Goal: Task Accomplishment & Management: Manage account settings

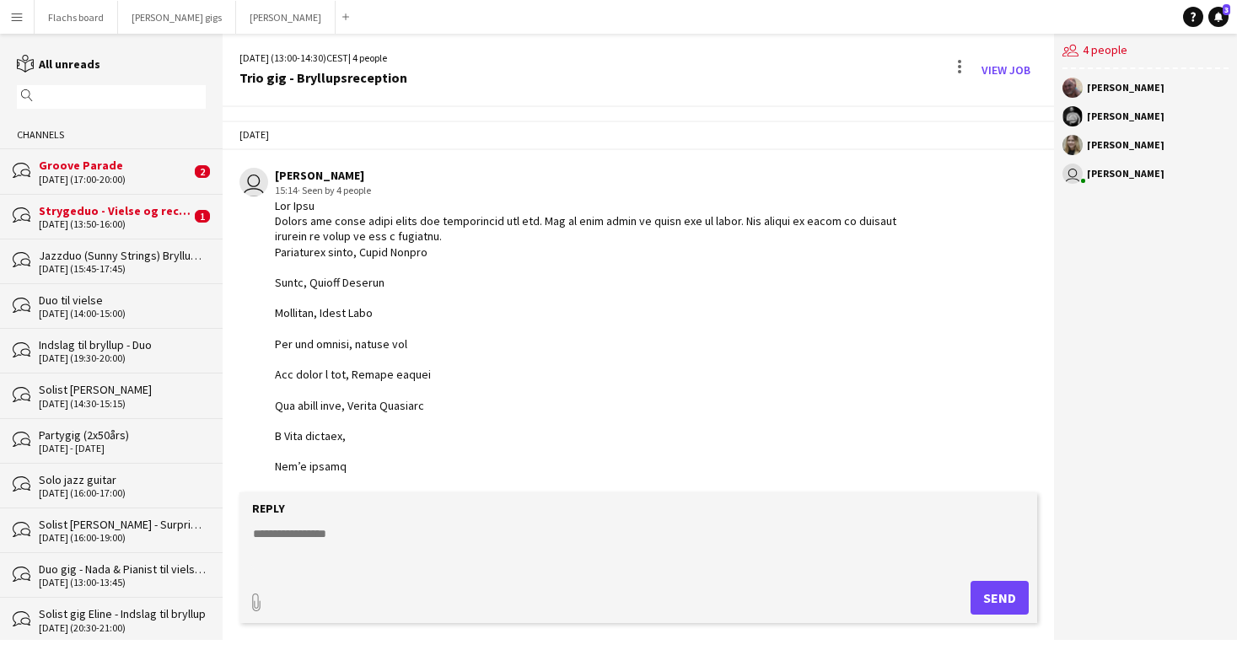
scroll to position [1633, 0]
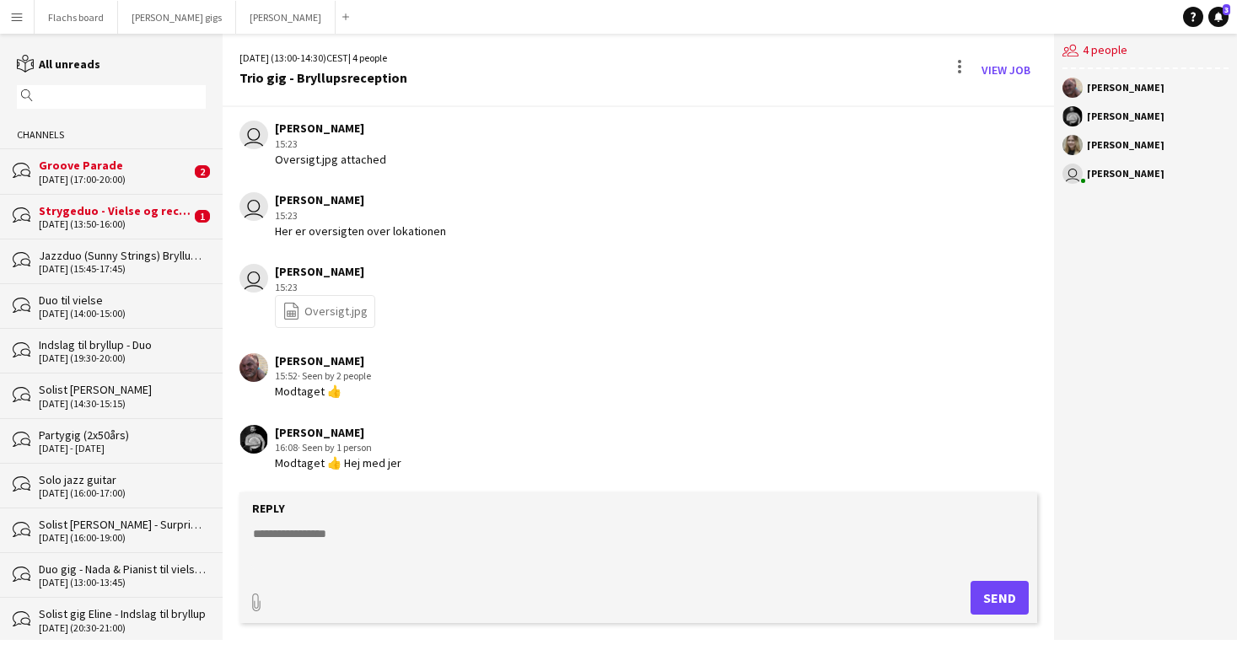
click at [106, 205] on div "Strygeduo - Vielse og reception" at bounding box center [115, 210] width 152 height 15
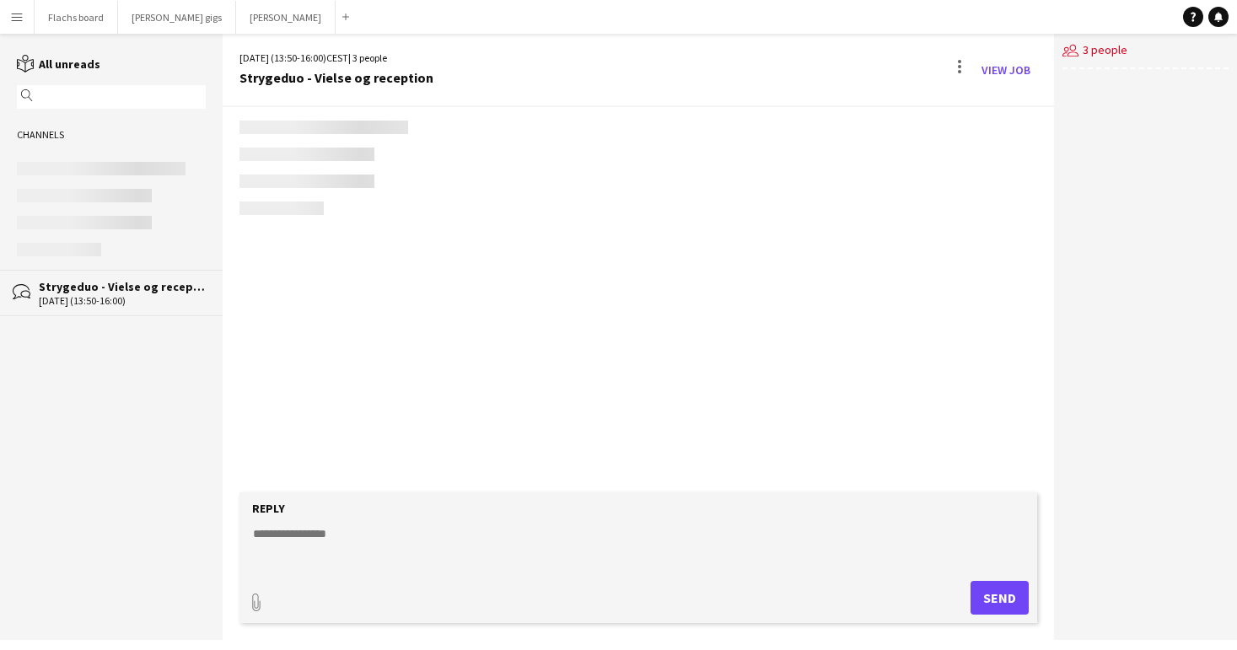
scroll to position [665, 0]
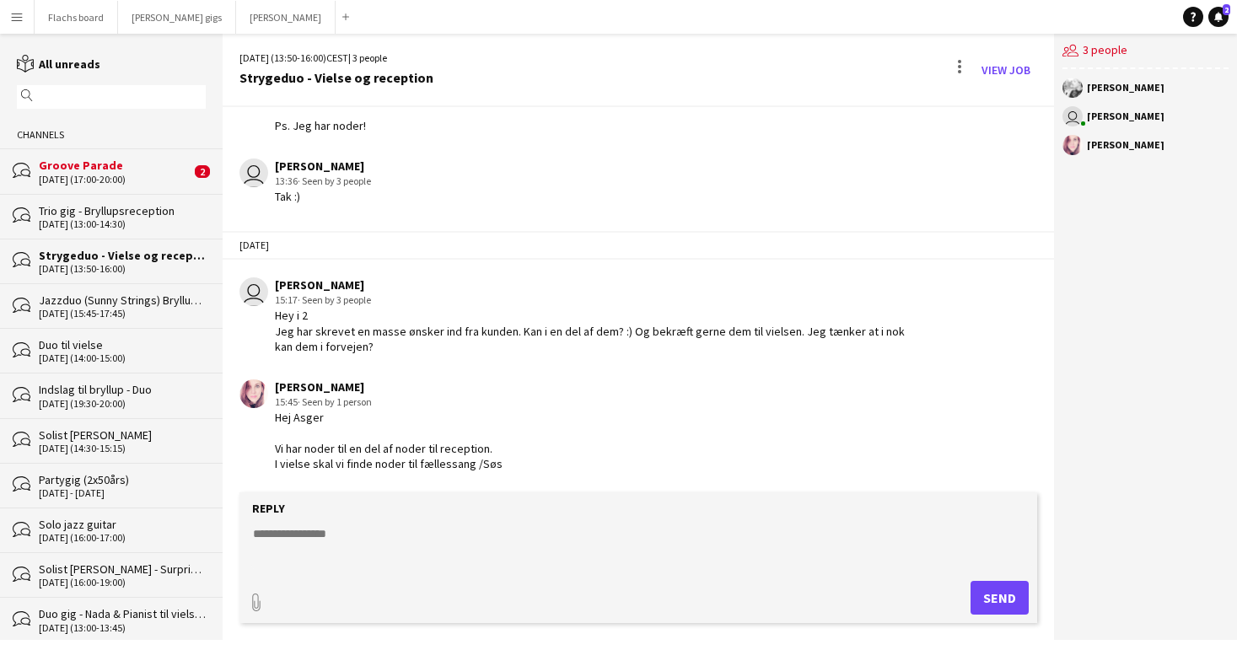
click at [379, 551] on textarea at bounding box center [641, 547] width 781 height 44
type textarea "**********"
click at [998, 580] on form "**********" at bounding box center [638, 557] width 798 height 131
click at [998, 587] on button "Send" at bounding box center [1000, 598] width 58 height 34
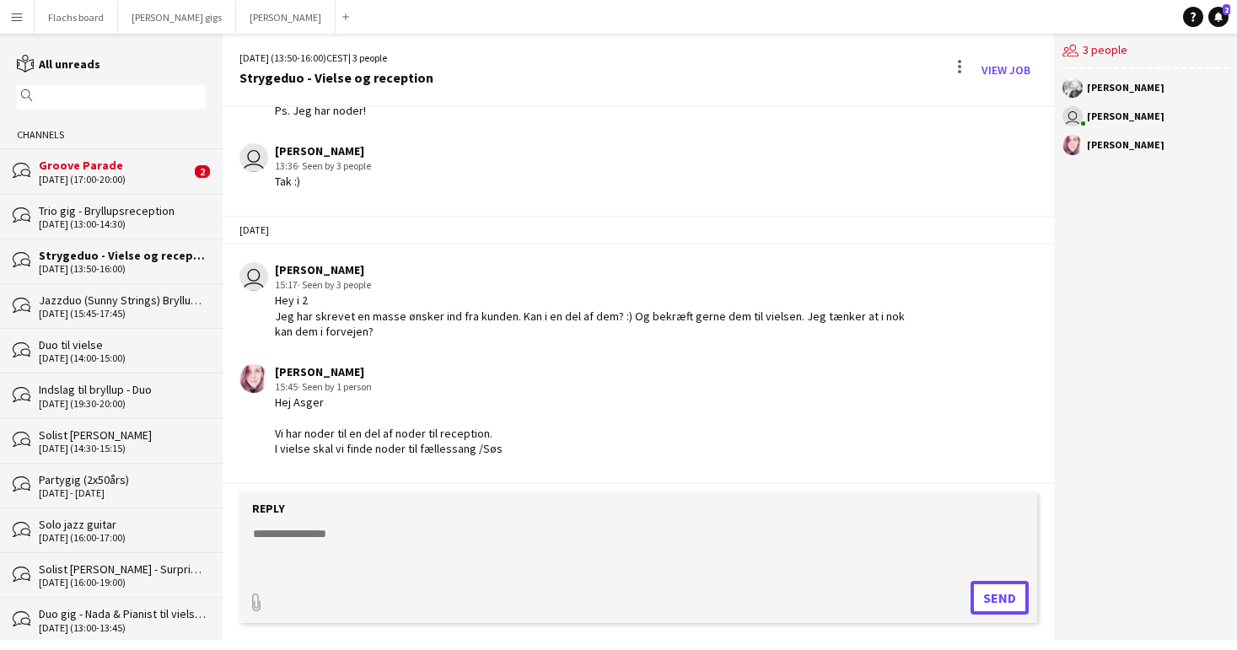
scroll to position [767, 0]
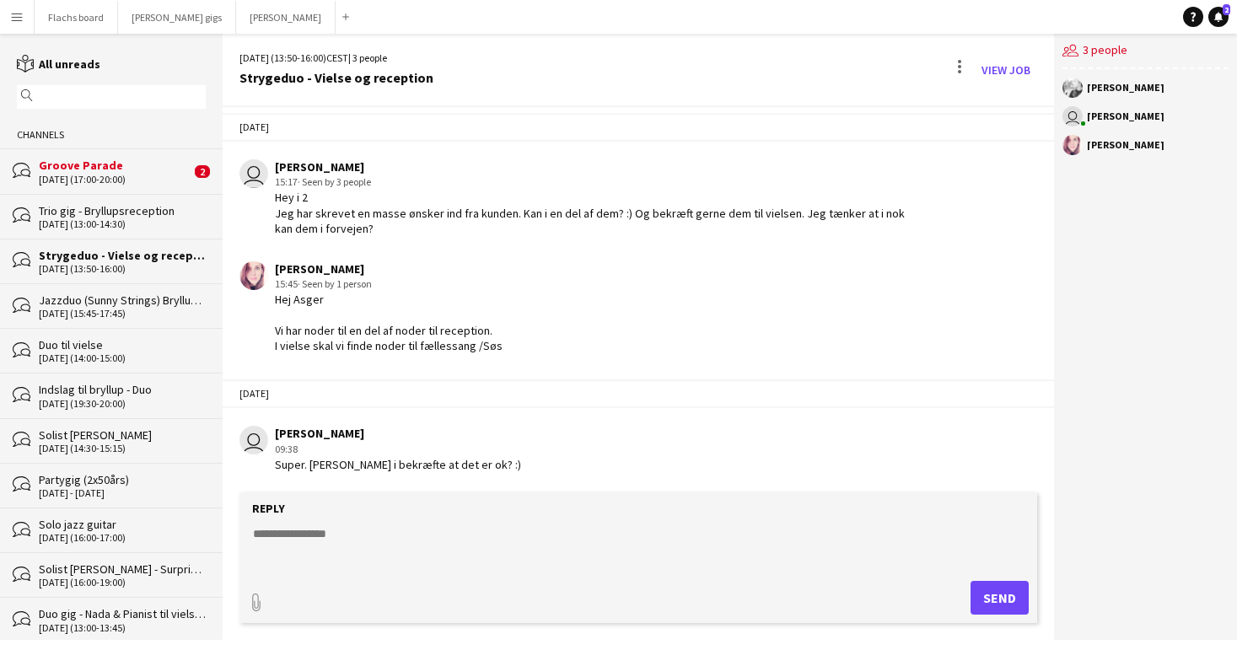
click at [119, 169] on div "Groove Parade" at bounding box center [115, 165] width 152 height 15
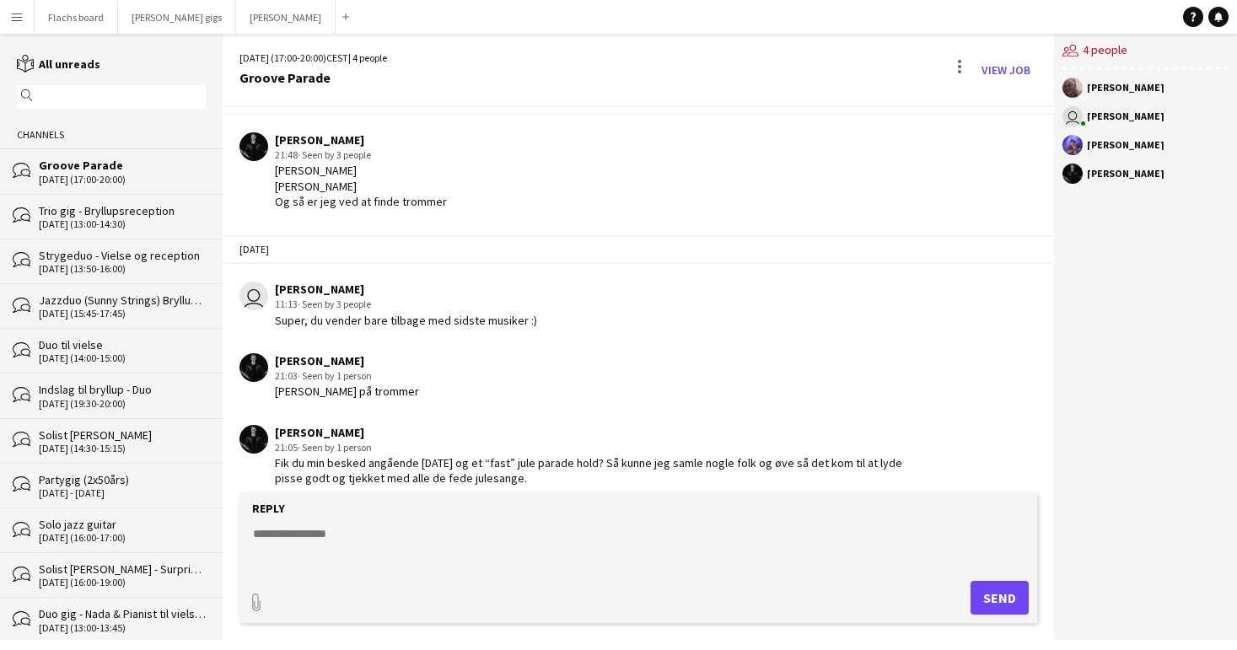
scroll to position [579, 0]
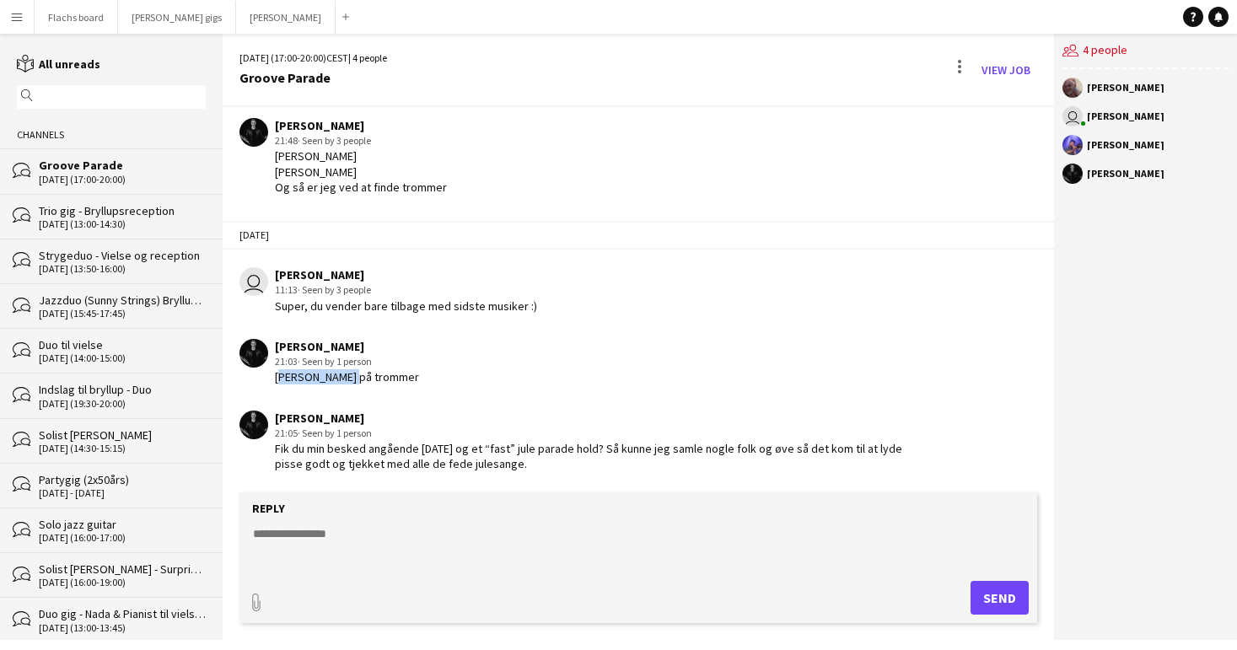
drag, startPoint x: 275, startPoint y: 372, endPoint x: 346, endPoint y: 372, distance: 70.8
click at [346, 372] on div "Jeppe Bredahl på trommer" at bounding box center [347, 376] width 144 height 15
copy div "Jeppe Bredahl"
click at [1020, 63] on link "View Job" at bounding box center [1006, 70] width 62 height 27
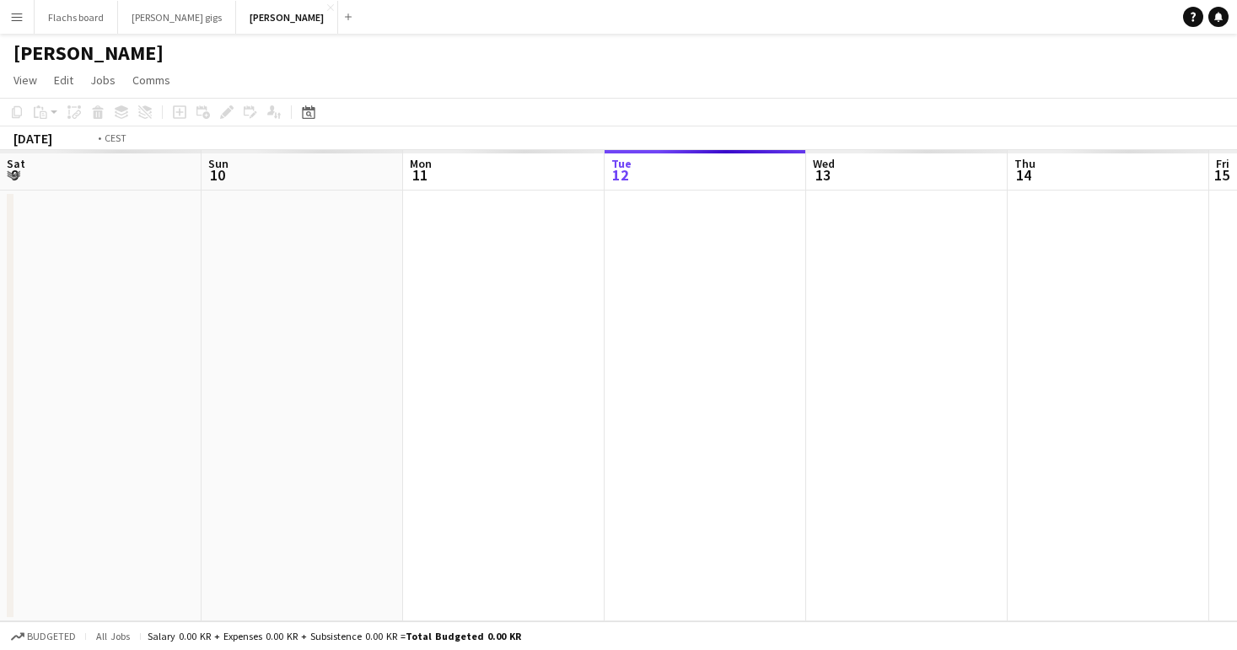
scroll to position [0, 580]
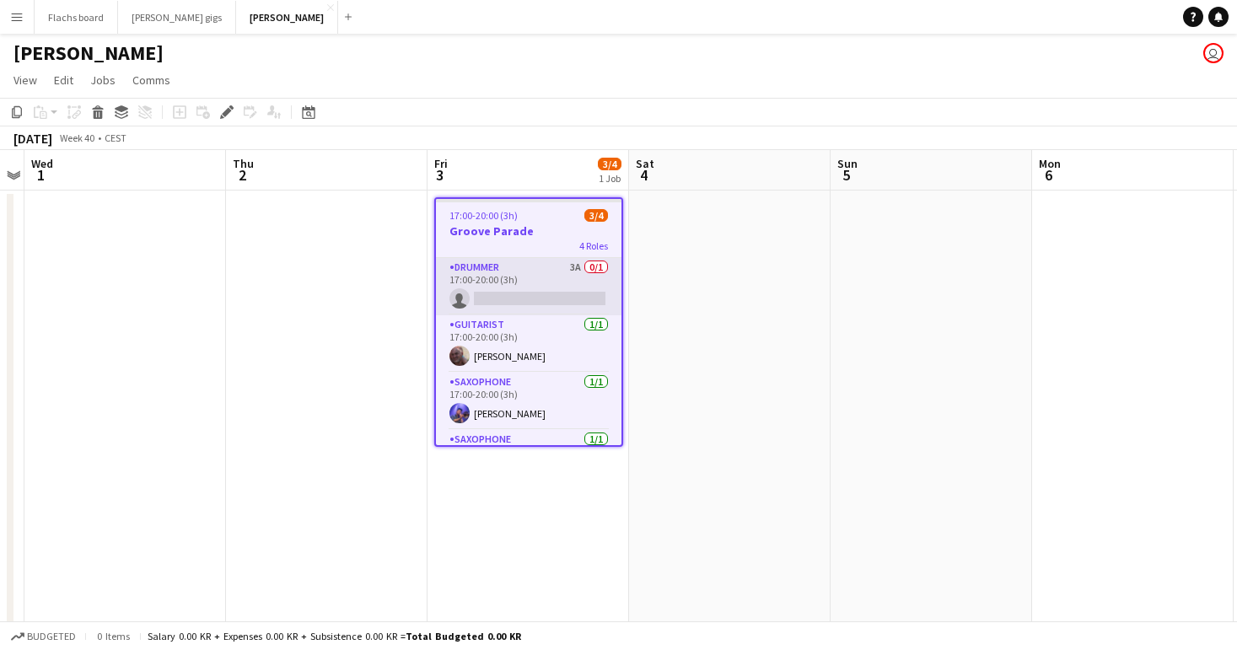
click at [497, 274] on app-card-role "Drummer 3A 0/1 17:00-20:00 (3h) single-neutral-actions" at bounding box center [529, 286] width 186 height 57
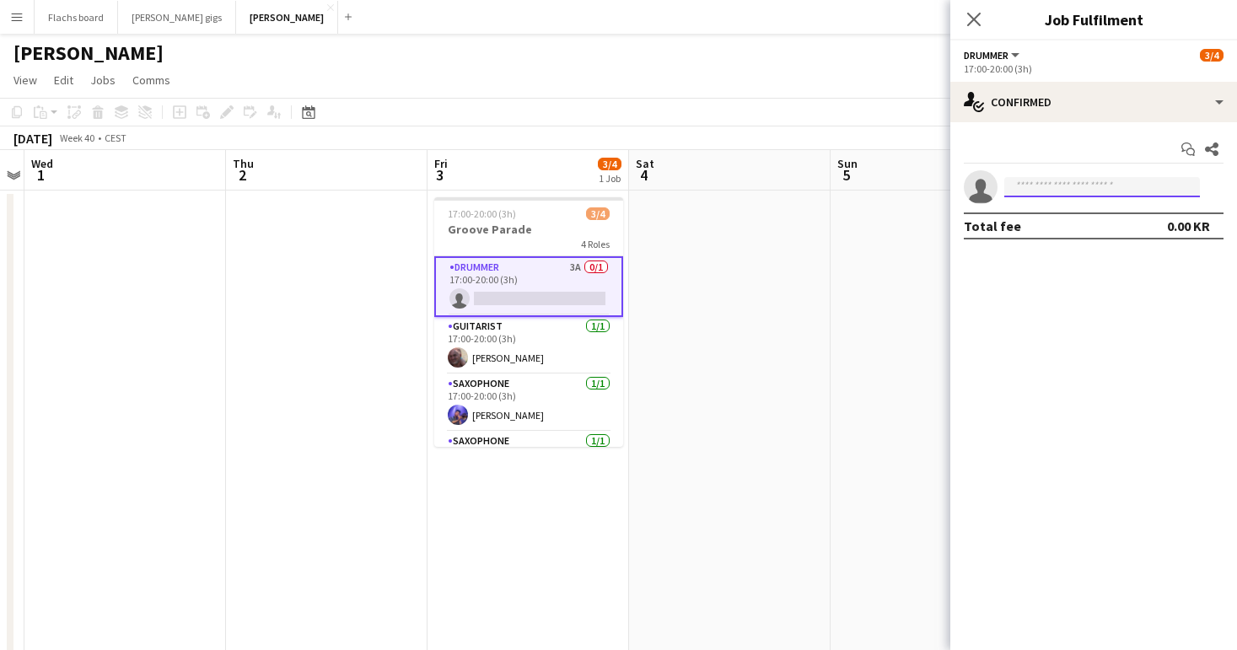
click at [1101, 179] on input at bounding box center [1102, 187] width 196 height 20
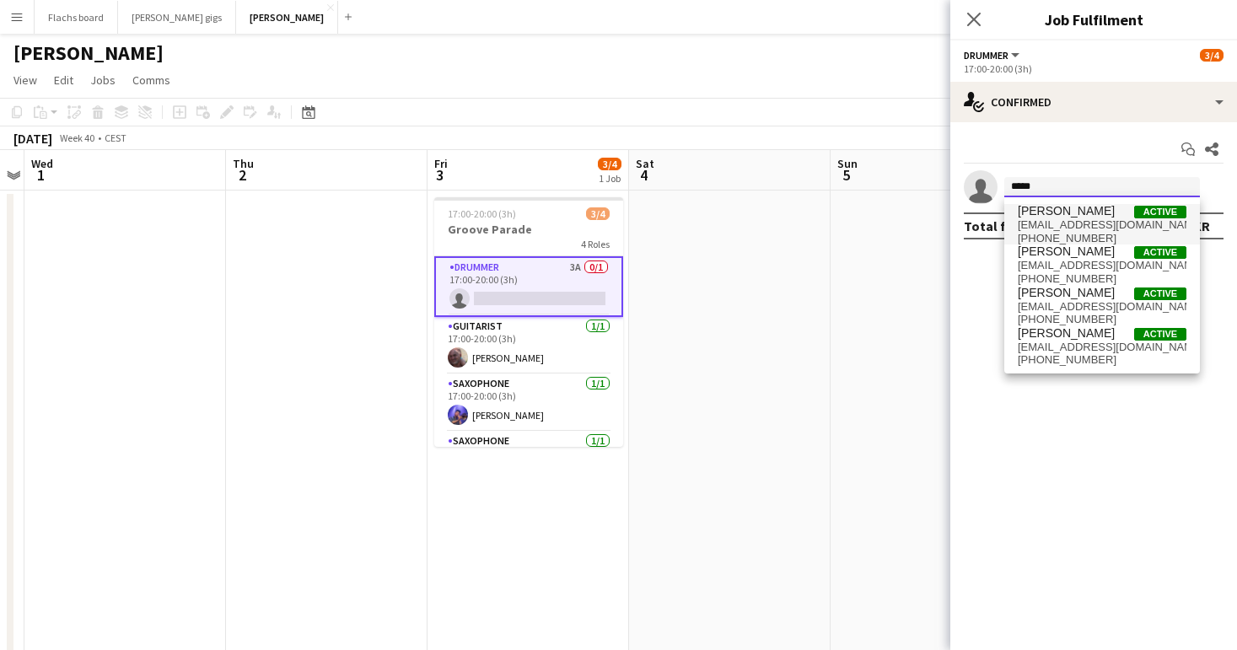
type input "*****"
click at [1107, 214] on span "Jeppe Bredahl Active" at bounding box center [1102, 211] width 169 height 14
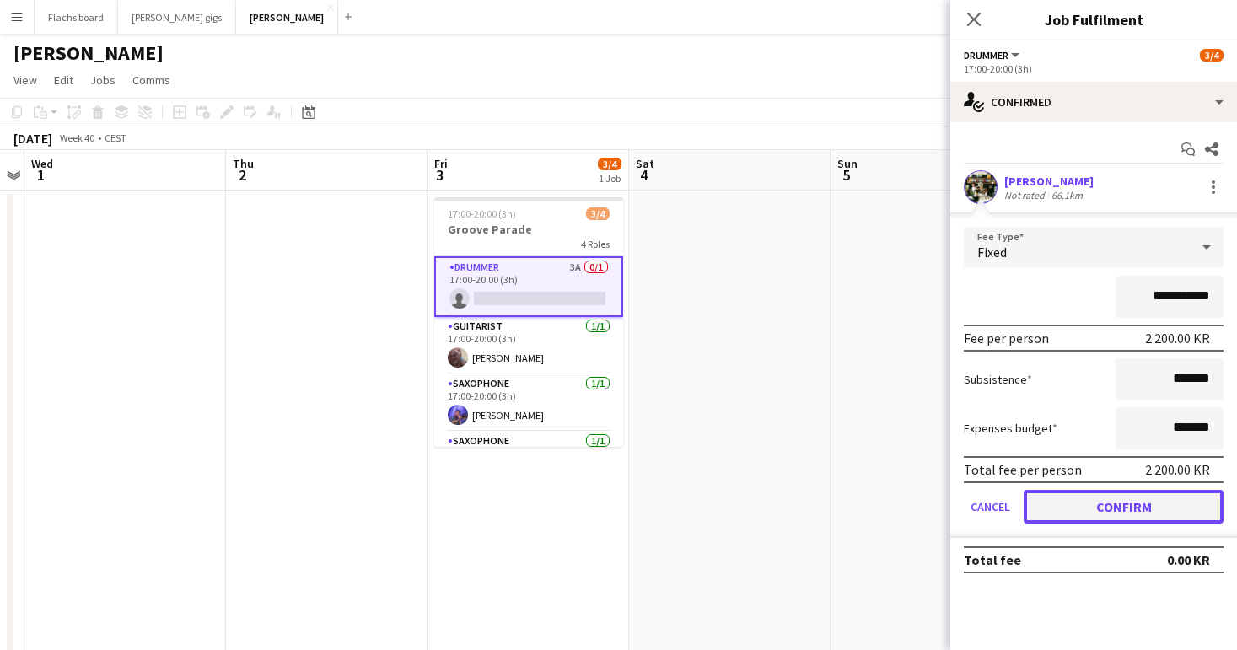
click at [1084, 503] on button "Confirm" at bounding box center [1124, 507] width 200 height 34
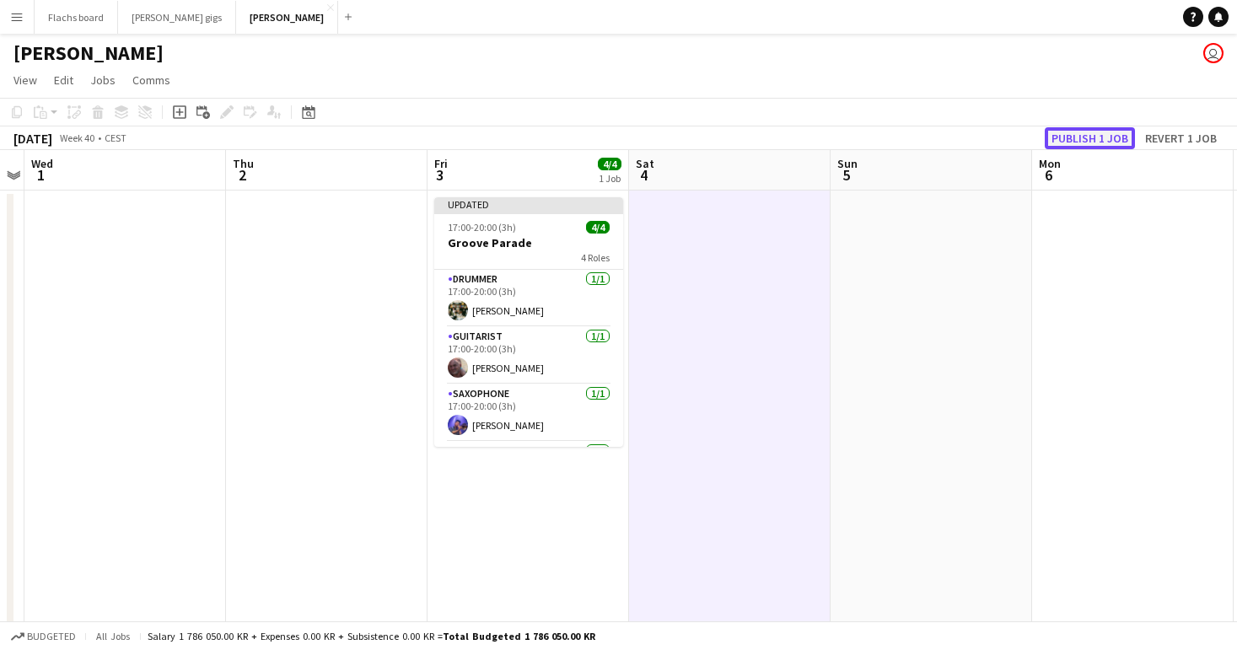
click at [1100, 136] on button "Publish 1 job" at bounding box center [1090, 138] width 90 height 22
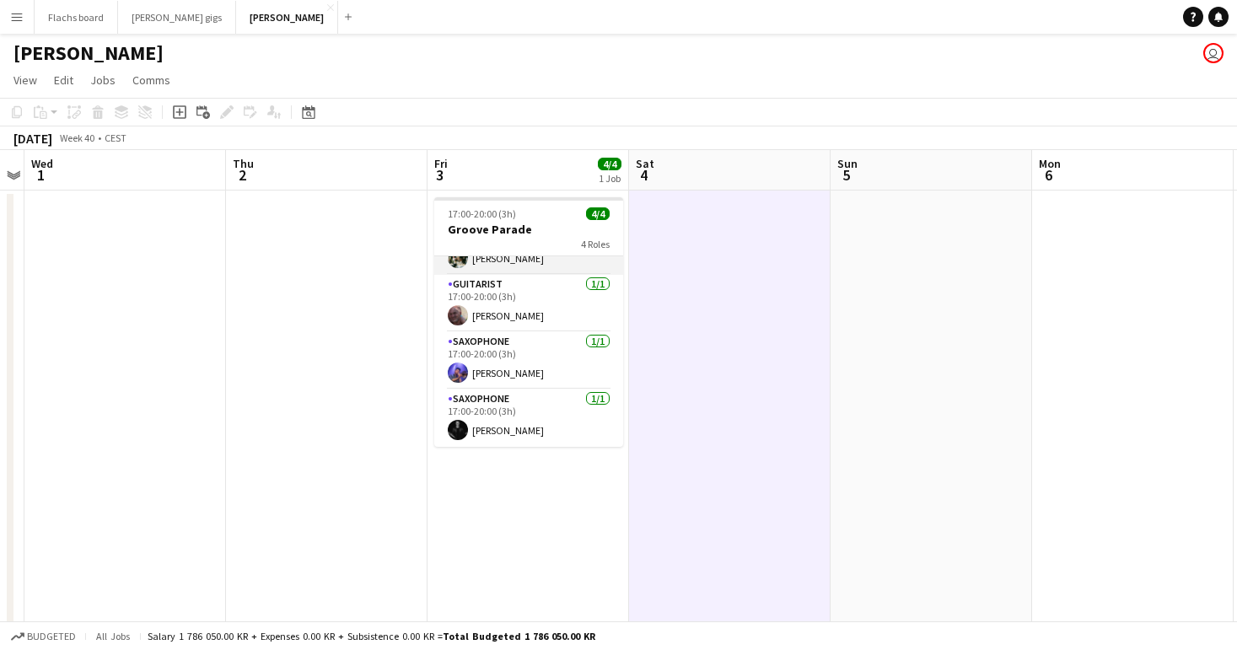
scroll to position [0, 0]
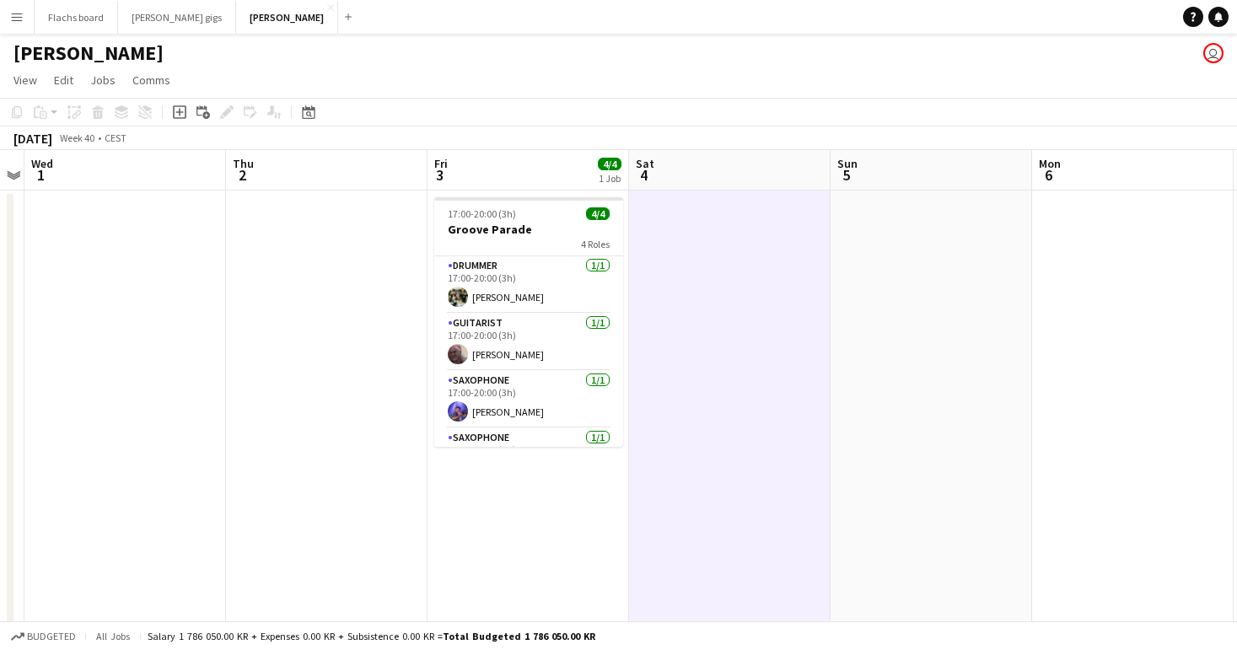
click at [17, 13] on app-icon "Menu" at bounding box center [16, 16] width 13 height 13
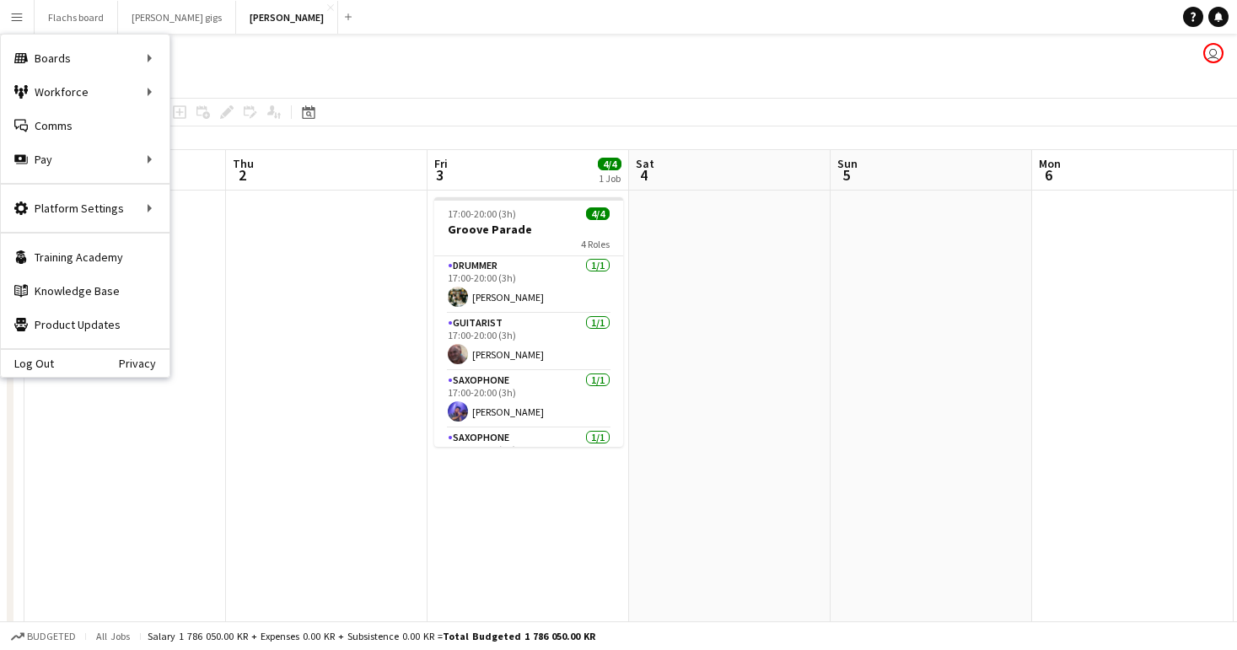
click at [428, 91] on app-page-menu "View Day view expanded Day view collapsed Month view Date picker Jump to today …" at bounding box center [618, 82] width 1237 height 32
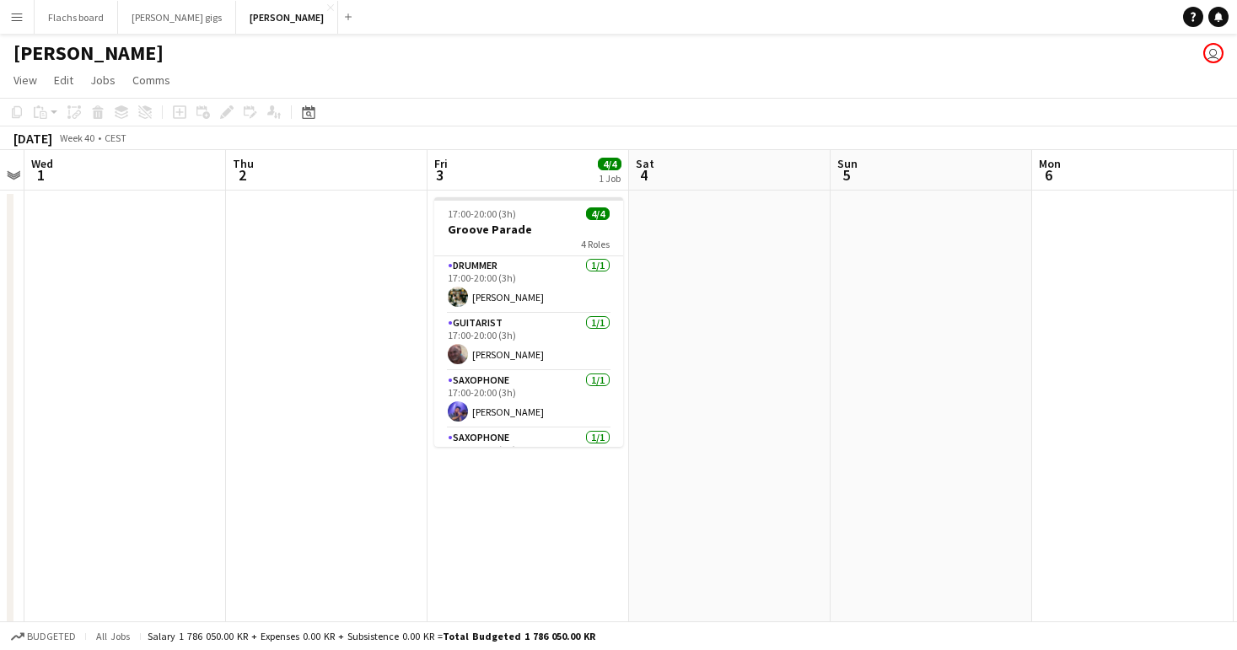
click at [24, 20] on button "Menu" at bounding box center [17, 17] width 34 height 34
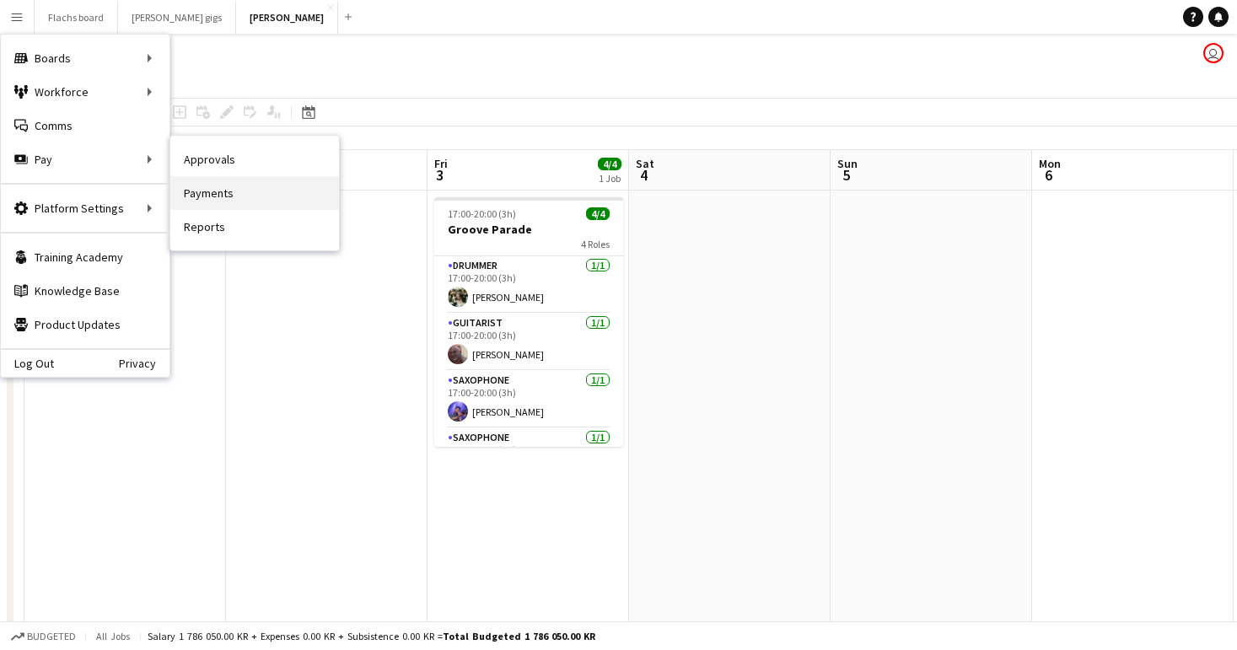
click at [206, 191] on link "Payments" at bounding box center [254, 193] width 169 height 34
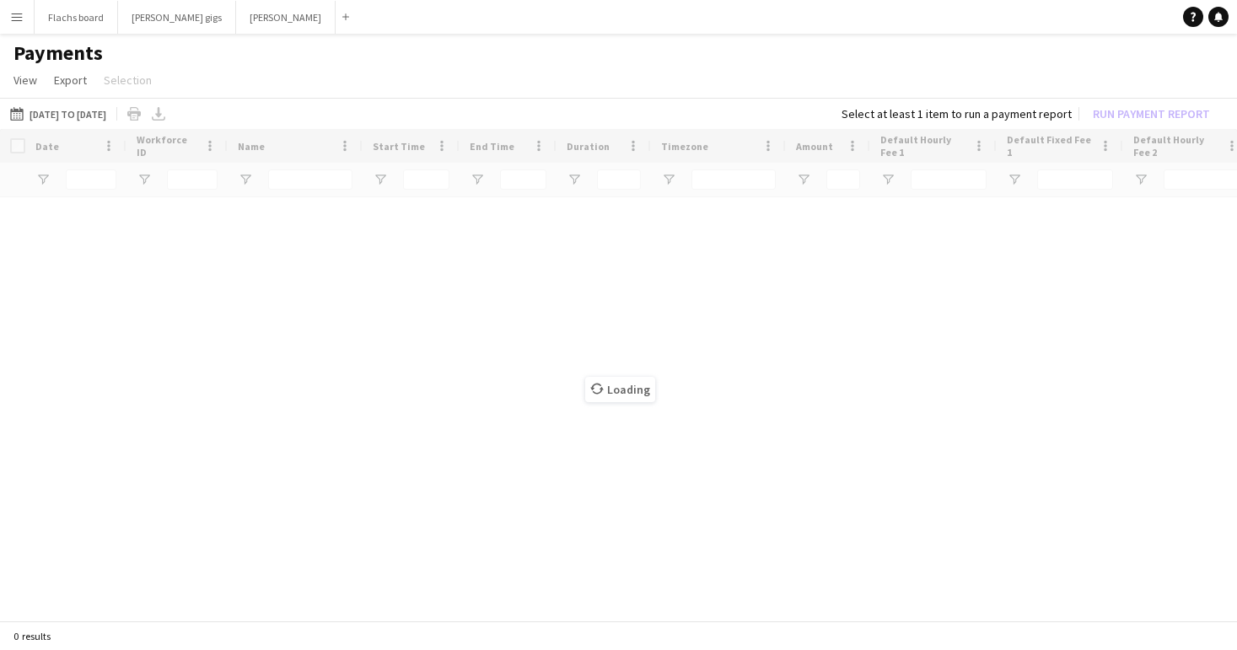
type input "**********"
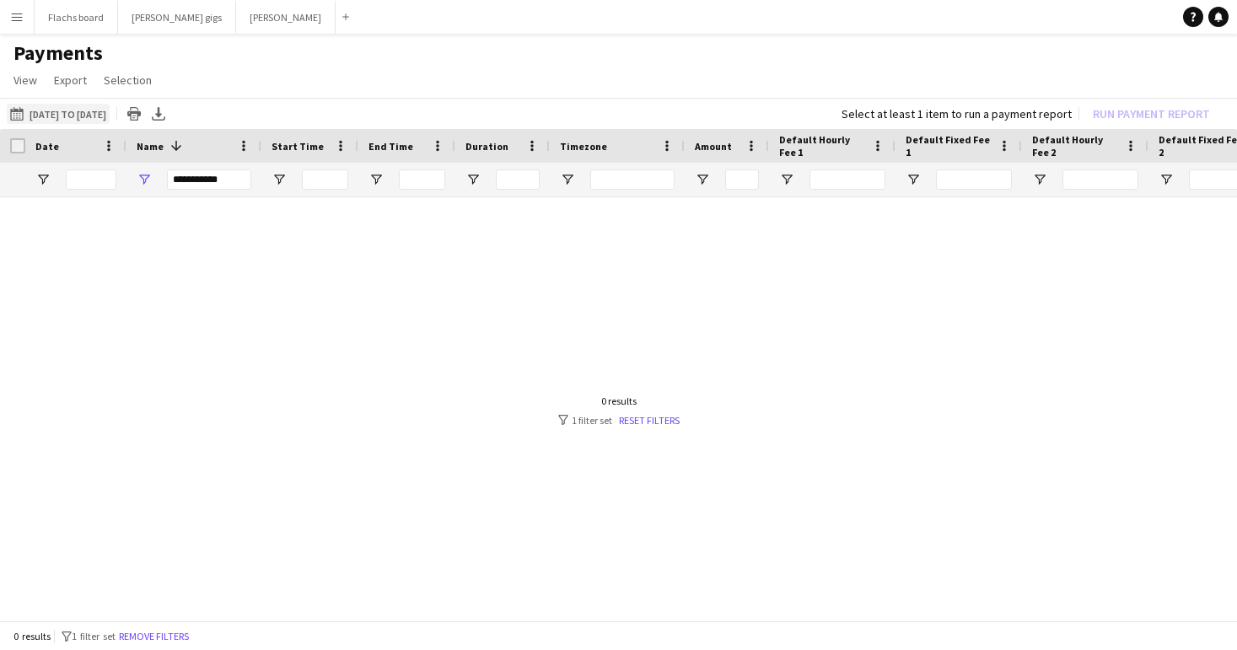
click at [30, 107] on button "01-01-2025 to 31-07-2025 01-01-2025 to 31-07-2025" at bounding box center [58, 114] width 103 height 20
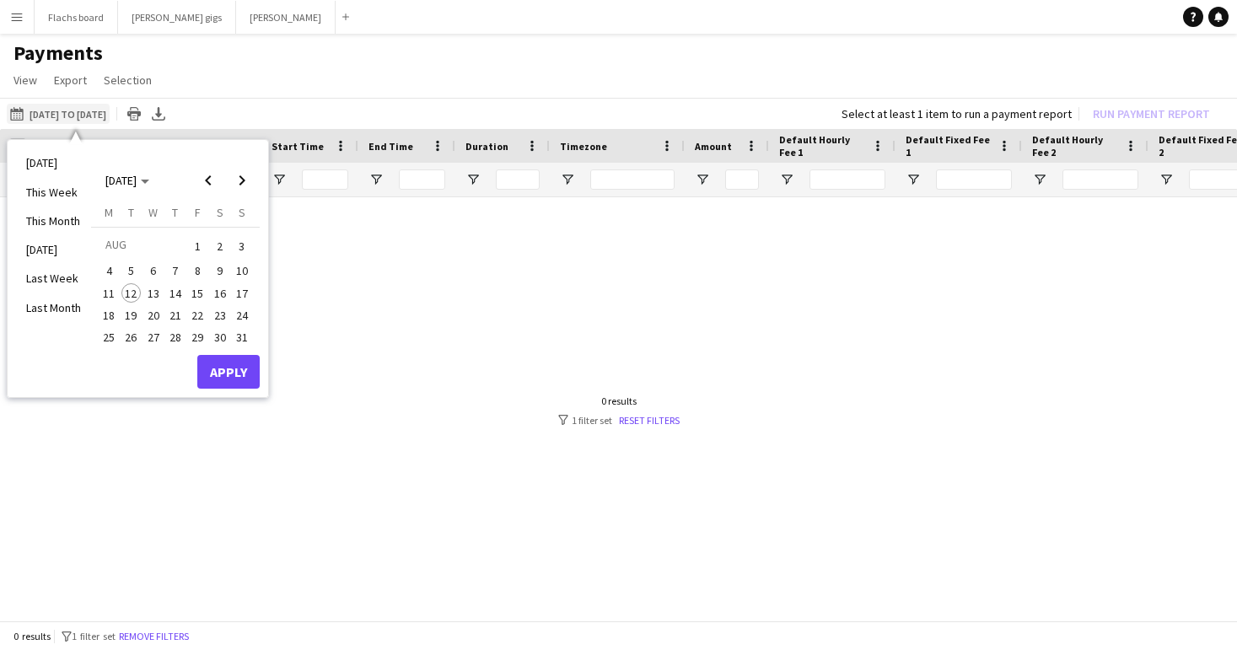
click at [96, 105] on button "01-01-2025 to 31-07-2025 01-01-2025 to 31-07-2025" at bounding box center [58, 114] width 103 height 20
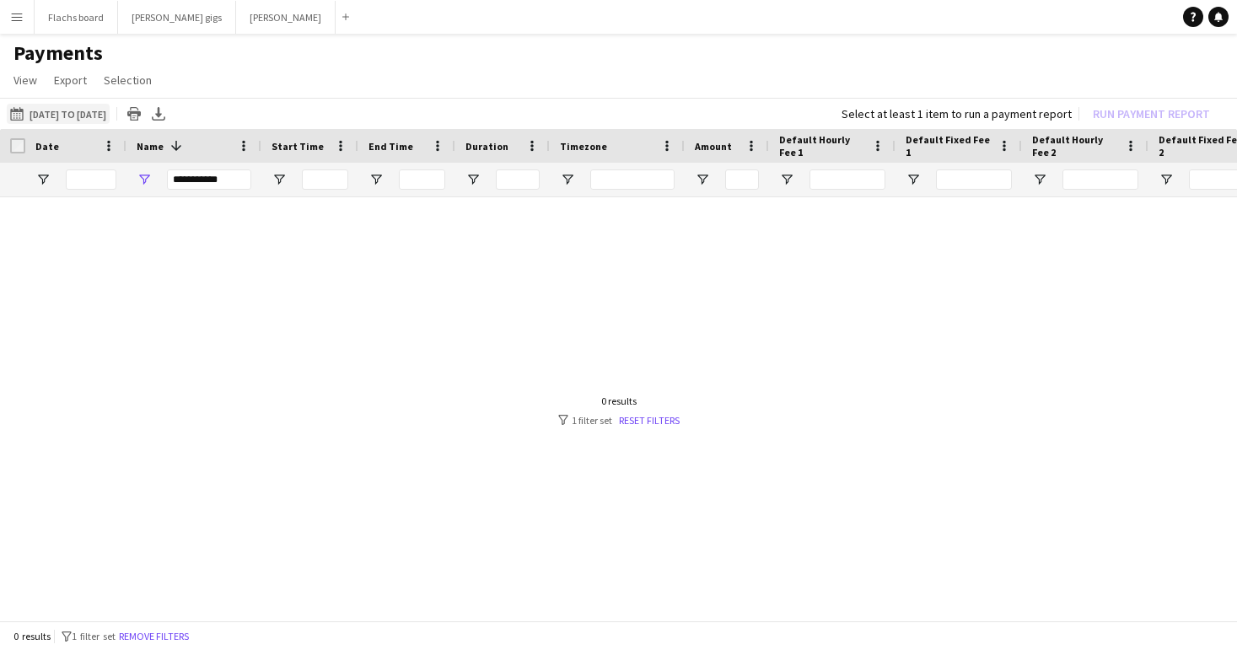
click at [96, 105] on button "01-01-2025 to 31-07-2025 01-01-2025 to 31-07-2025" at bounding box center [58, 114] width 103 height 20
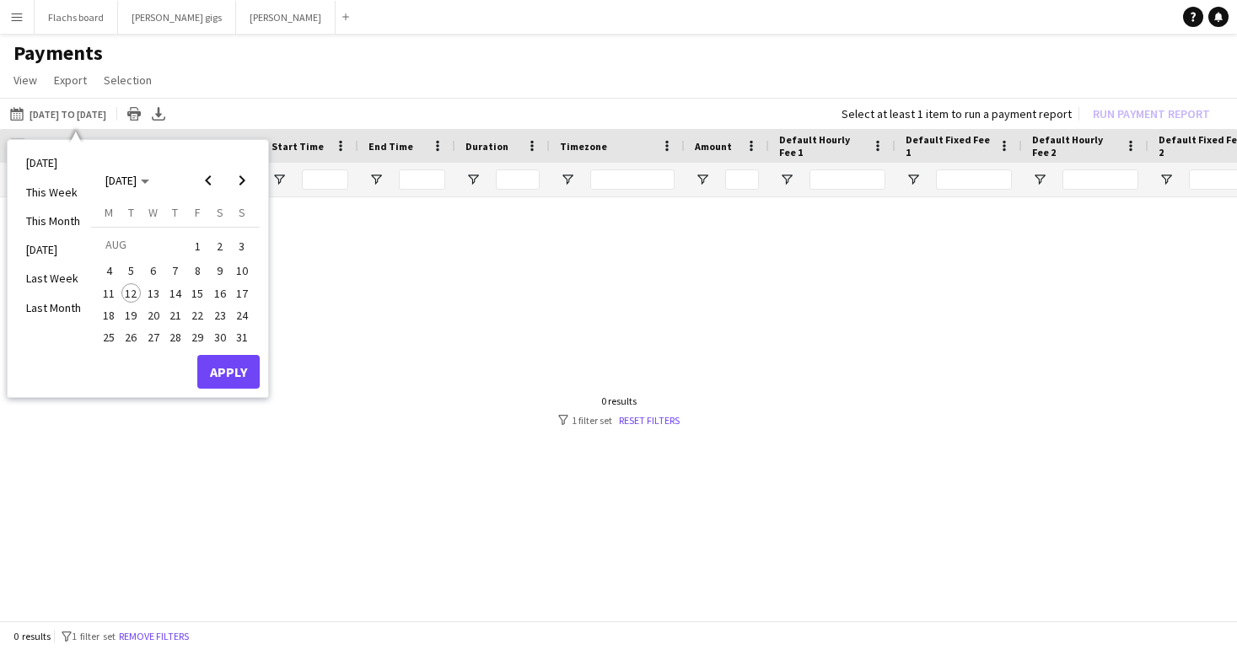
click at [194, 245] on span "1" at bounding box center [197, 246] width 20 height 24
click at [238, 338] on span "31" at bounding box center [242, 337] width 20 height 20
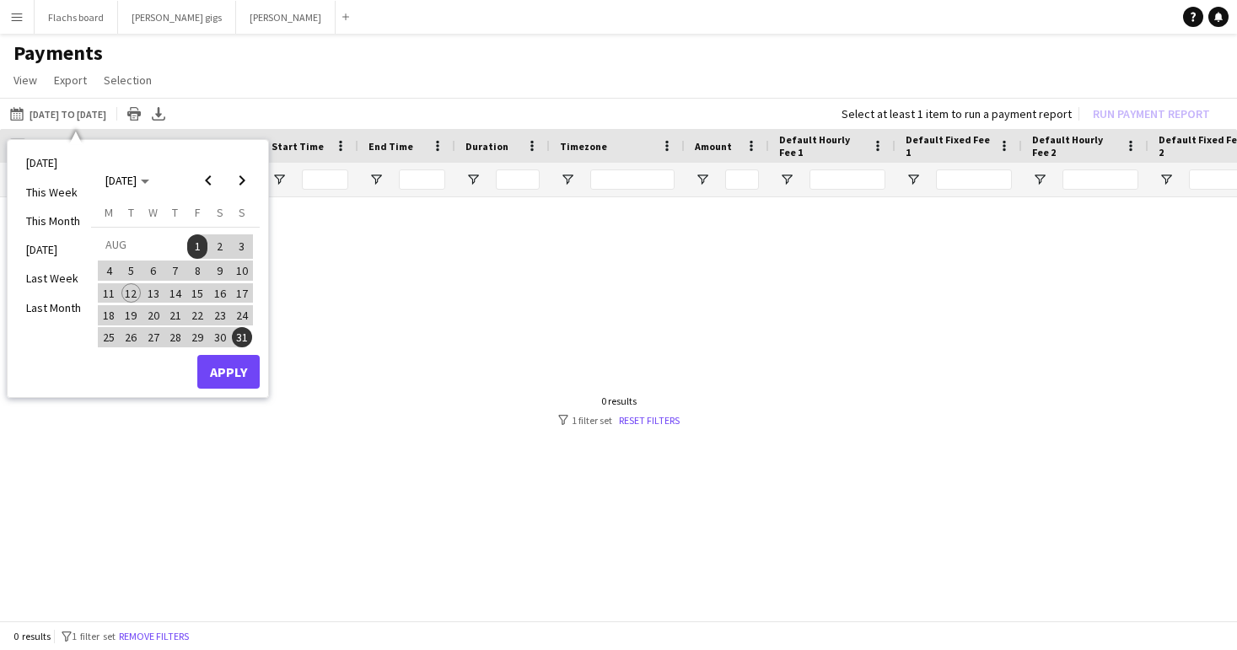
click at [245, 393] on div "Today This Week This Month Yesterday Last Week Last Month AUG 2025 AUG 2025 Mon…" at bounding box center [138, 268] width 261 height 257
click at [223, 375] on button "Apply" at bounding box center [228, 372] width 62 height 34
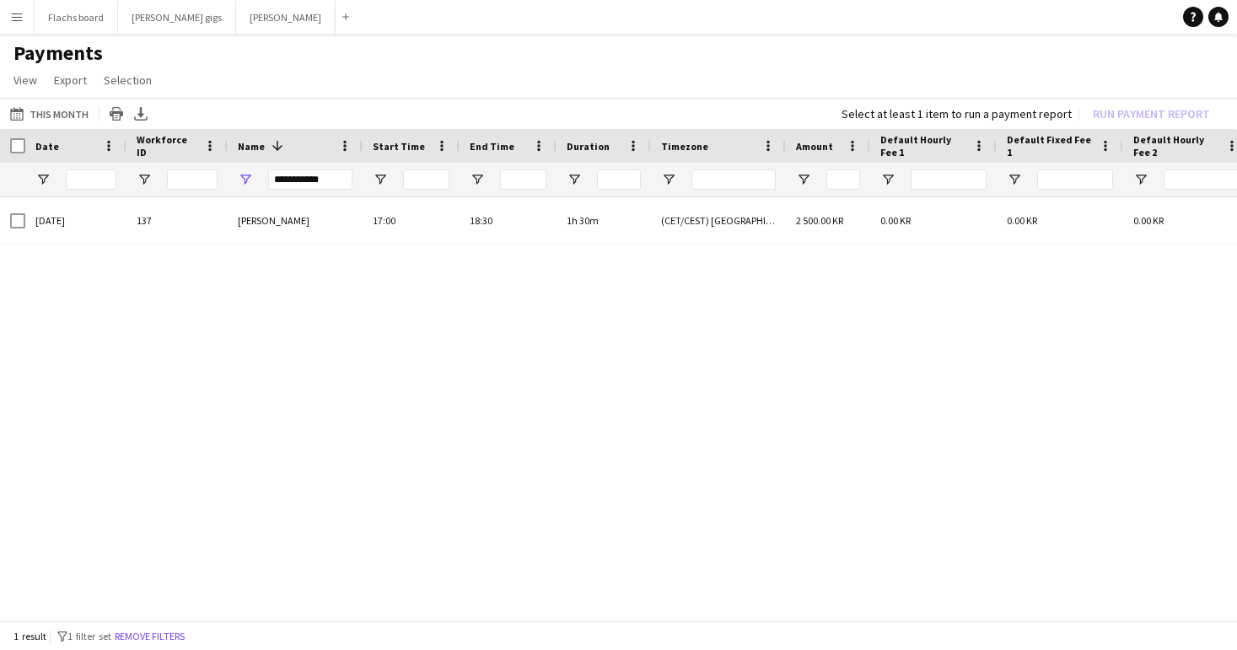
click at [313, 167] on div "**********" at bounding box center [310, 180] width 84 height 34
click at [314, 179] on input "**********" at bounding box center [310, 180] width 84 height 20
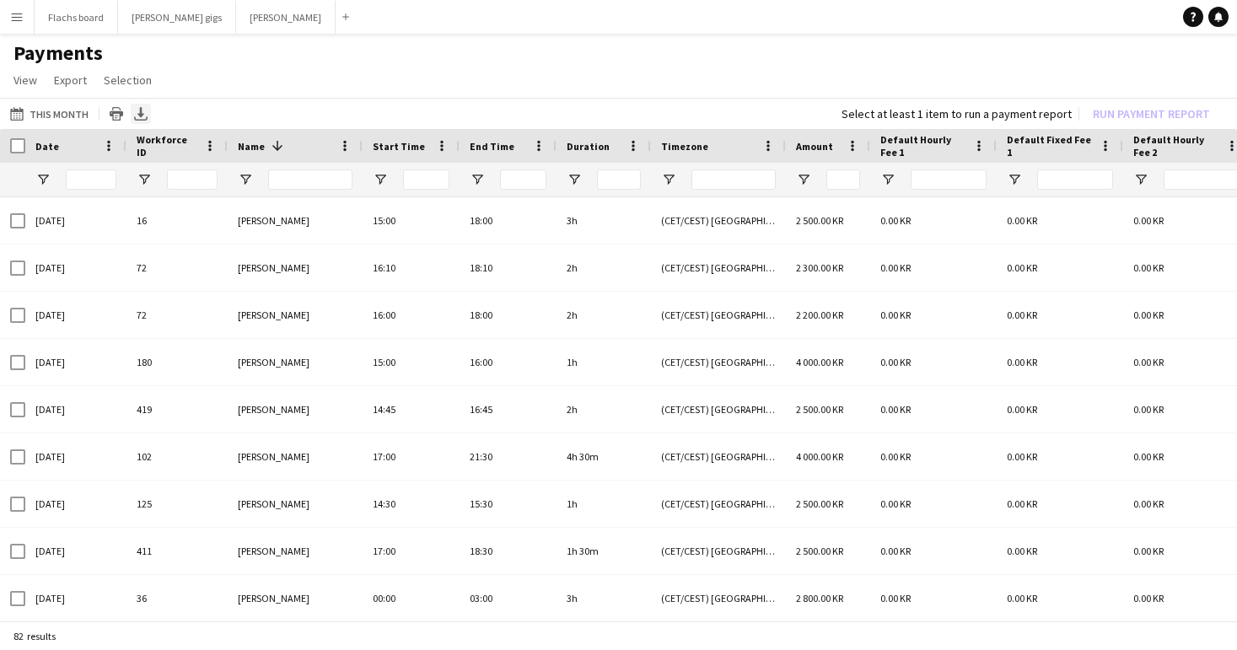
click at [138, 112] on icon "Export XLSX" at bounding box center [140, 113] width 13 height 13
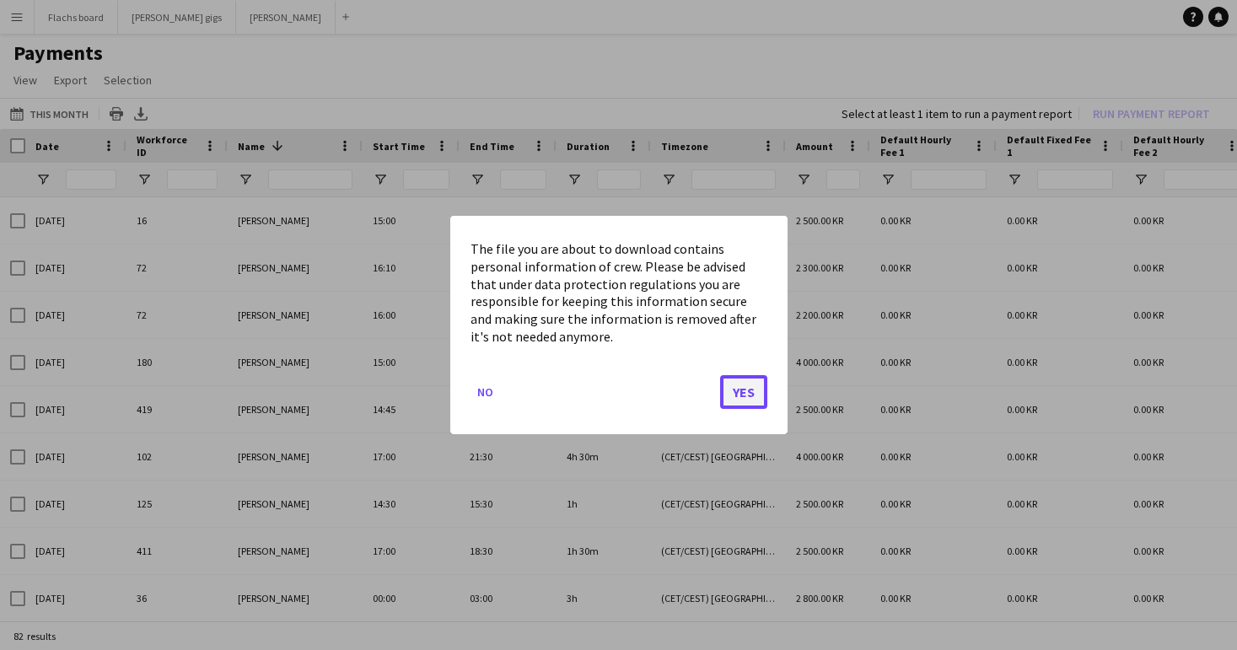
click at [747, 396] on button "Yes" at bounding box center [743, 392] width 47 height 34
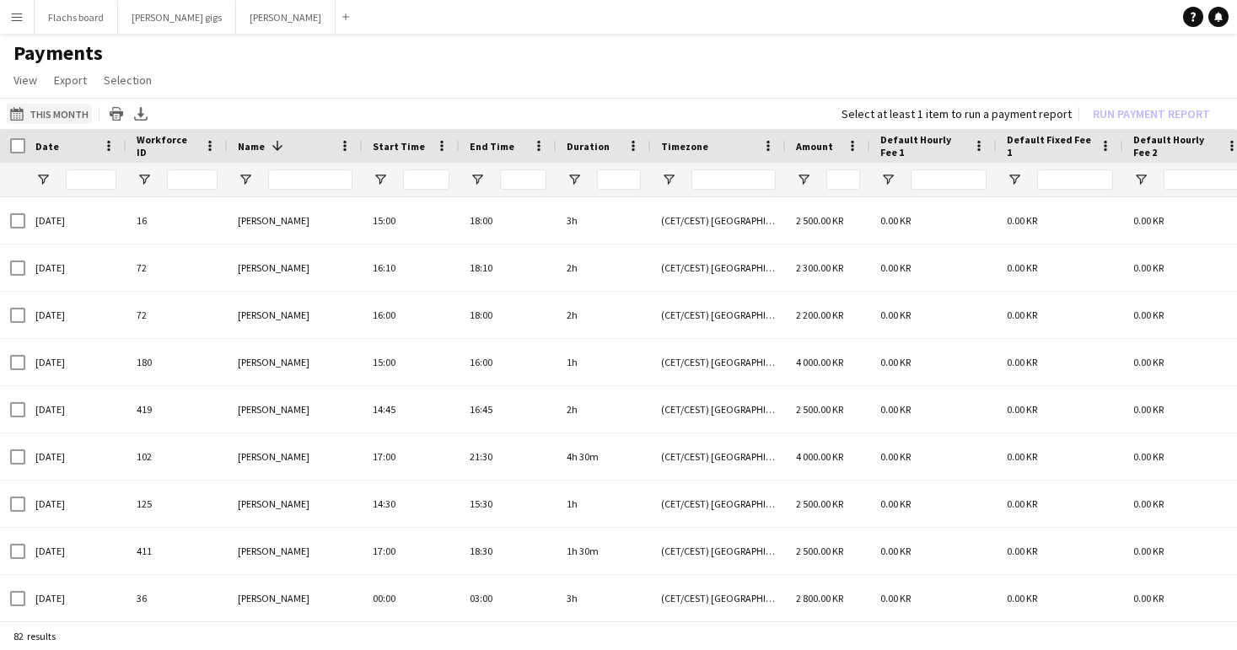
click at [45, 111] on button "01-01-2025 to 31-07-2025 This Month" at bounding box center [49, 114] width 85 height 20
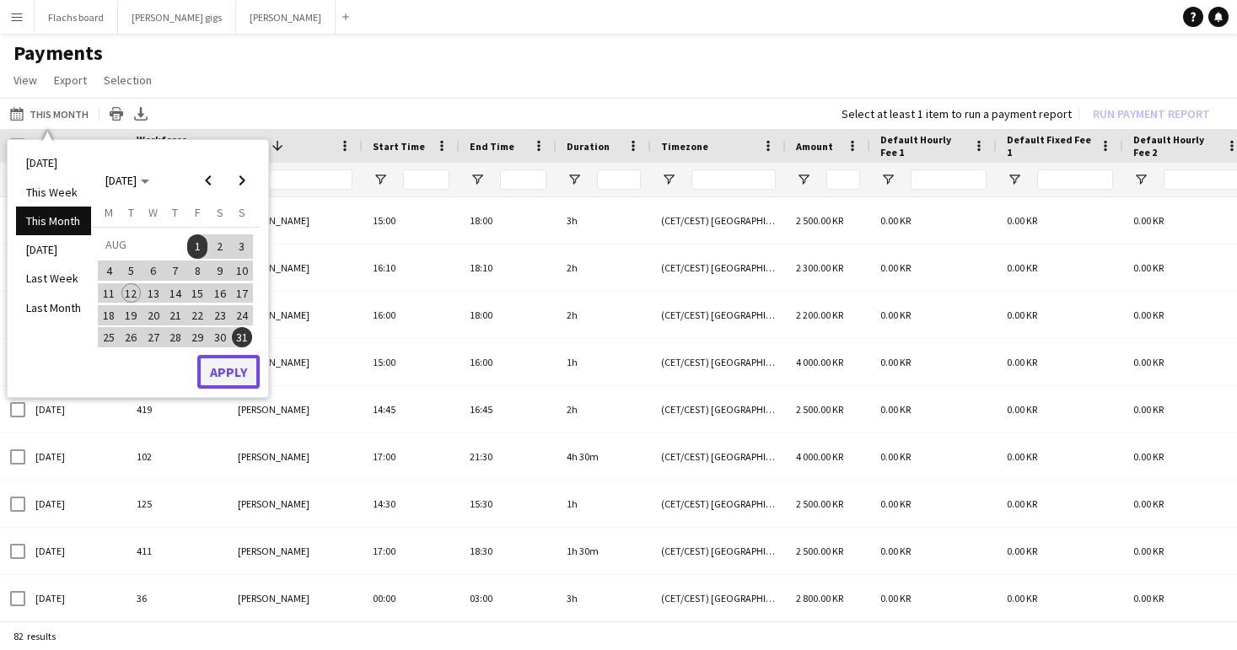
click at [223, 377] on button "Apply" at bounding box center [228, 372] width 62 height 34
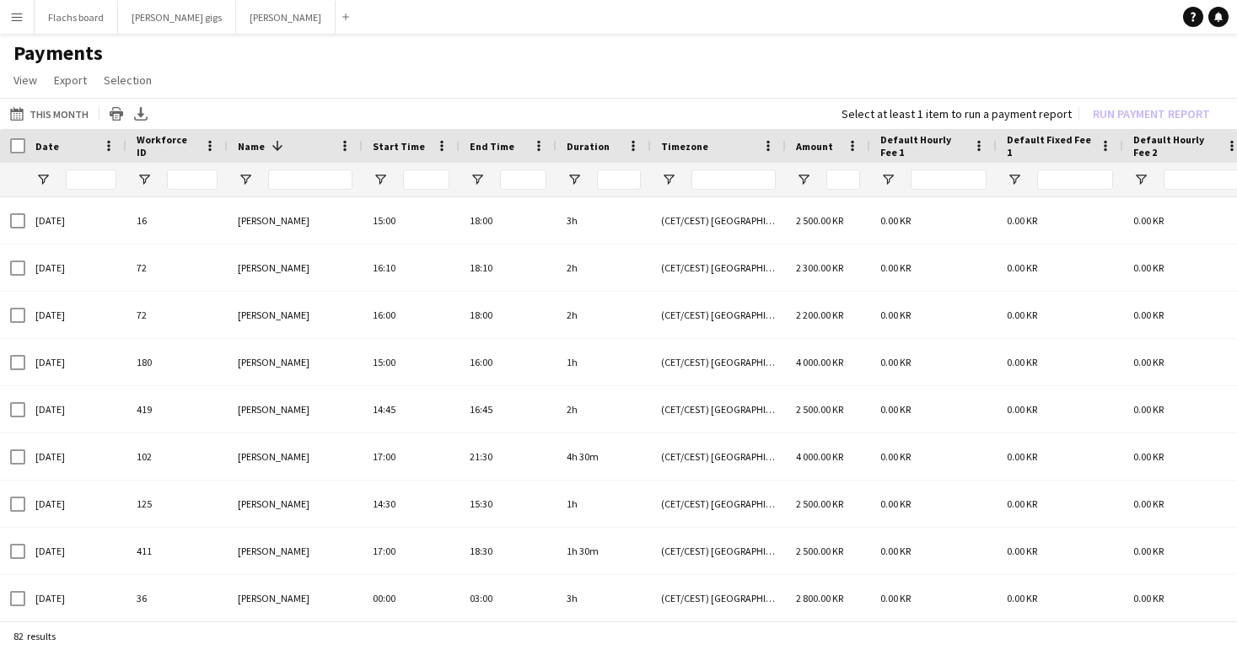
click at [376, 109] on div "01-01-2025 to 31-07-2025 This Month Today This Week This Month Yesterday Last W…" at bounding box center [618, 113] width 1237 height 31
click at [140, 111] on icon "Export XLSX" at bounding box center [140, 113] width 13 height 13
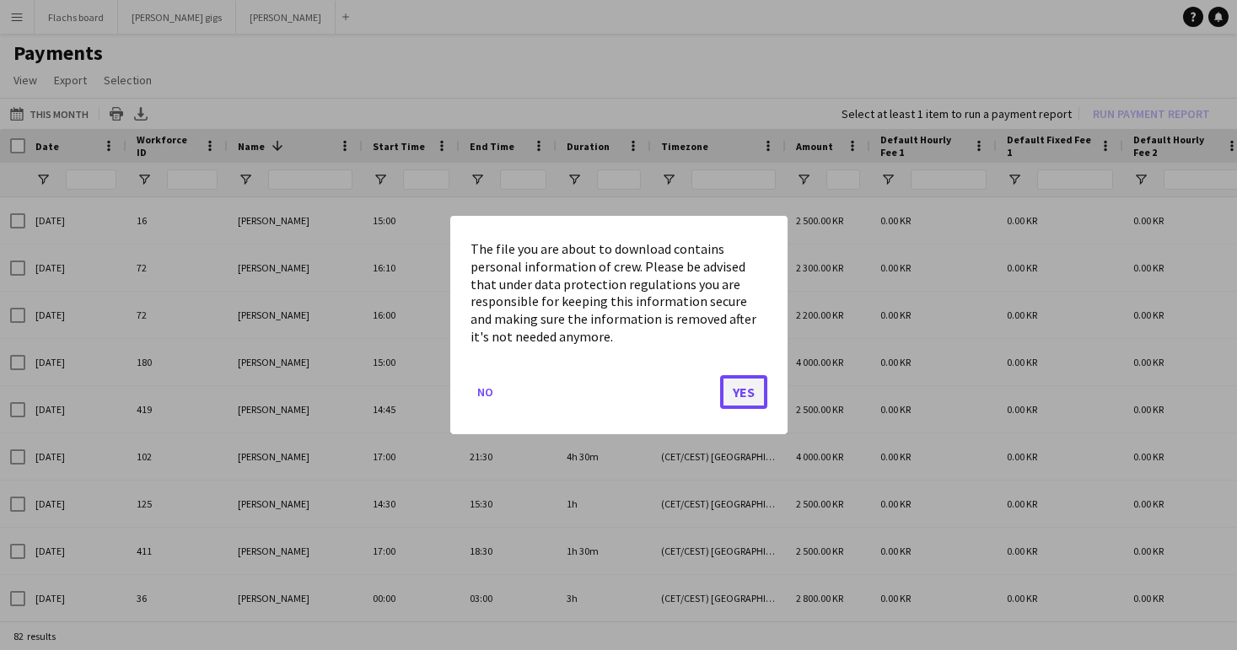
click at [745, 389] on button "Yes" at bounding box center [743, 392] width 47 height 34
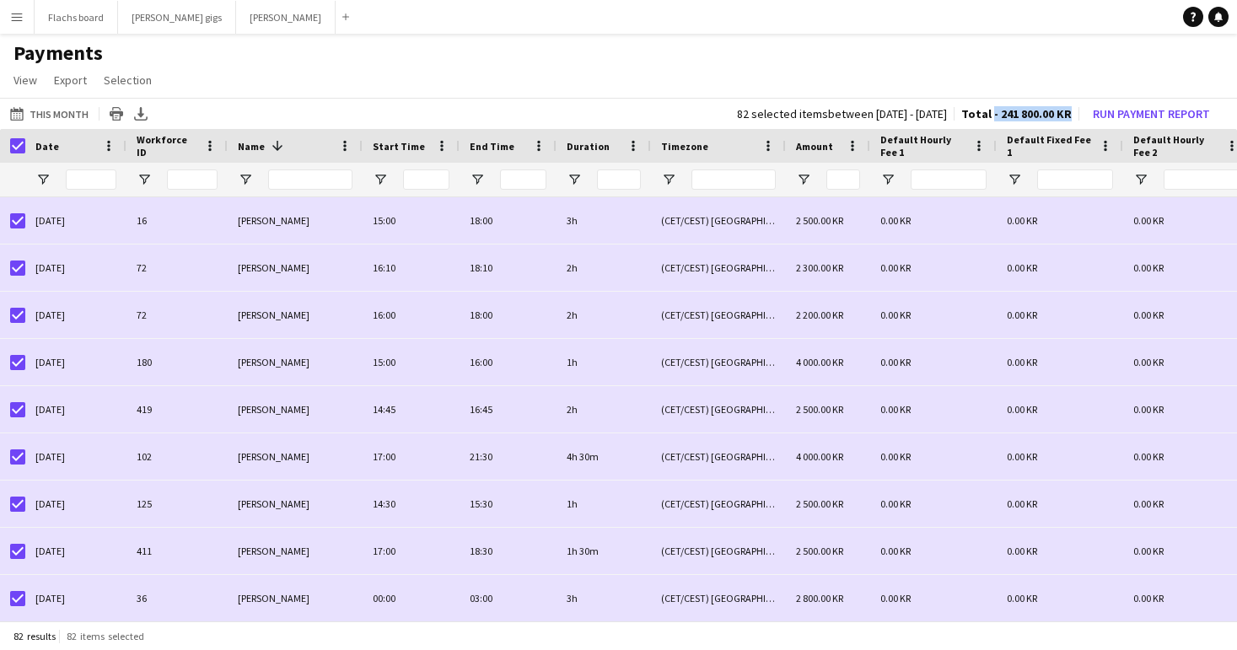
drag, startPoint x: 993, startPoint y: 115, endPoint x: 1069, endPoint y: 116, distance: 75.9
click at [1069, 116] on span "Total - 241 800.00 KR" at bounding box center [1016, 113] width 110 height 15
click at [934, 50] on h1 "Payments" at bounding box center [618, 52] width 1237 height 25
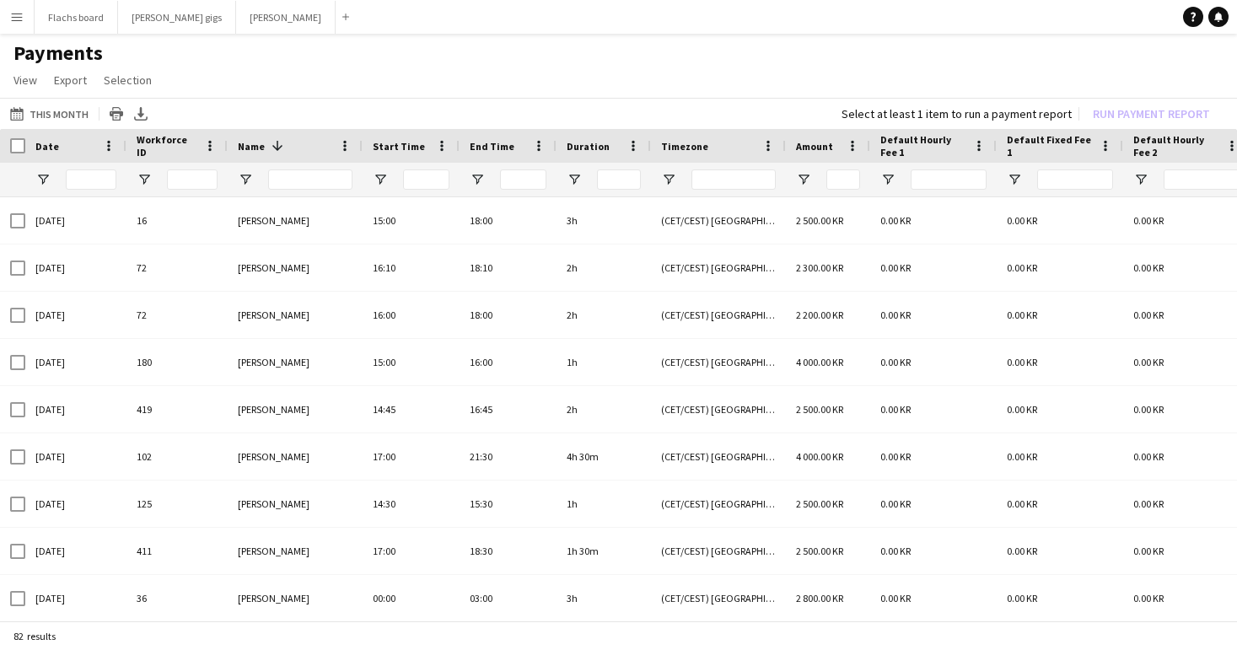
click at [180, 113] on div "01-01-2025 to 31-07-2025 This Month Today This Week This Month Yesterday Last W…" at bounding box center [618, 113] width 1237 height 31
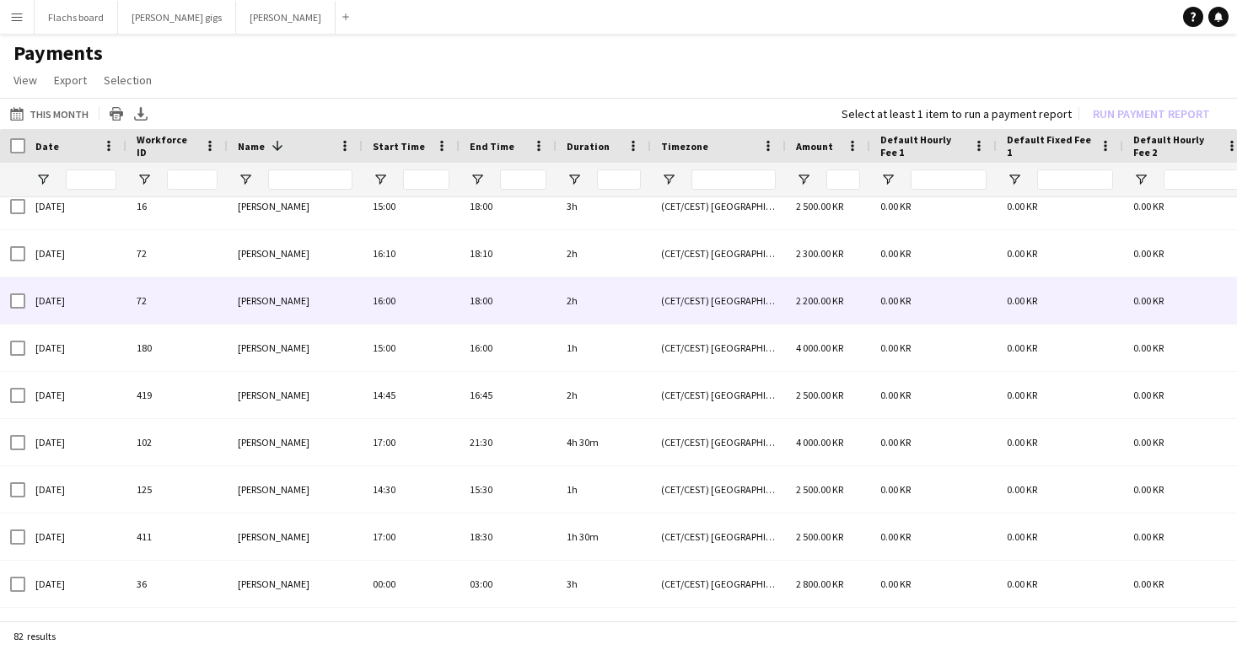
scroll to position [0, 539]
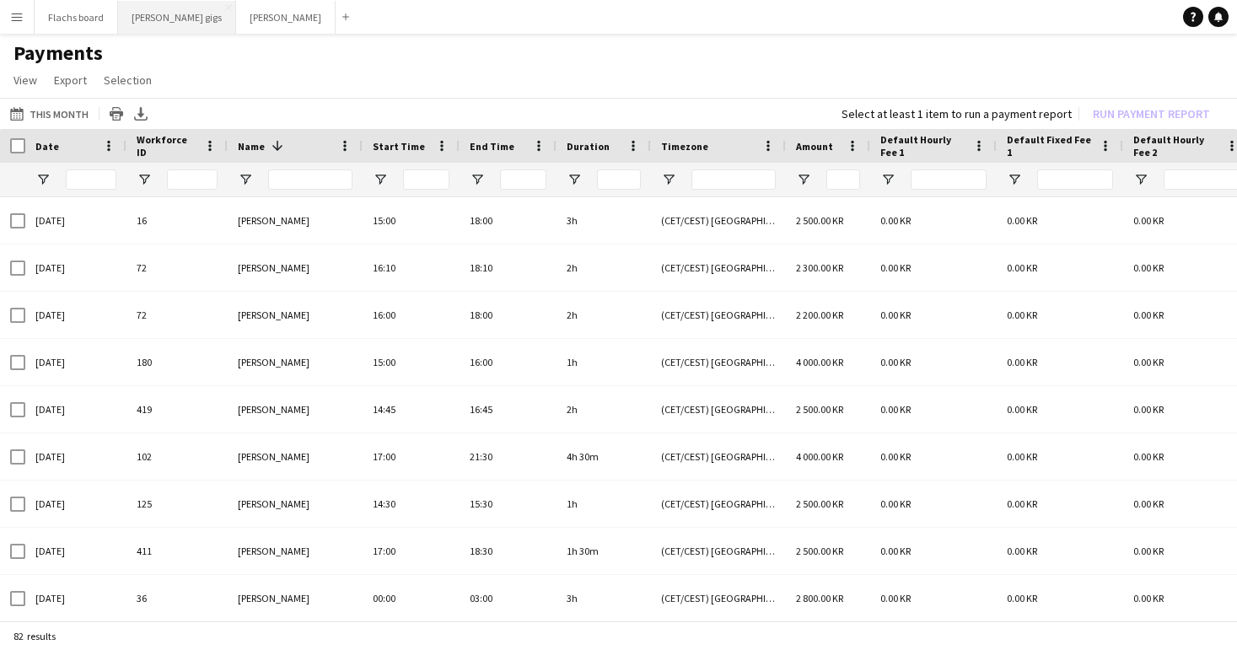
click at [138, 27] on button "Hedvig's gigs Close" at bounding box center [177, 17] width 118 height 33
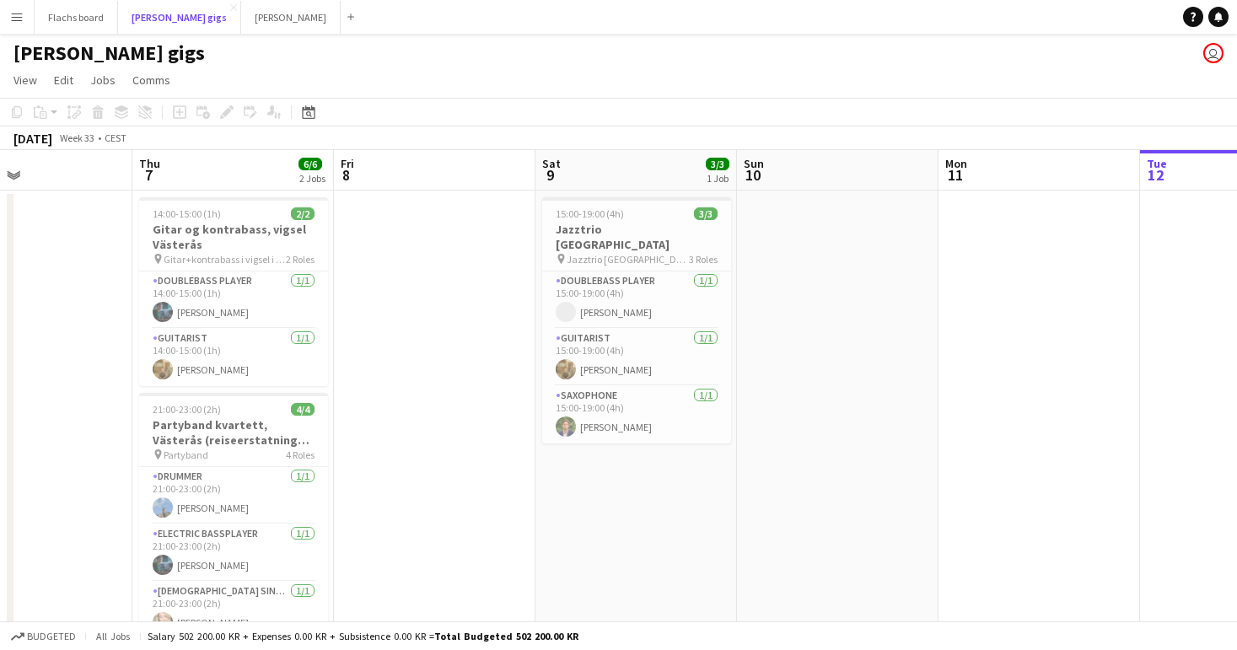
scroll to position [0, 525]
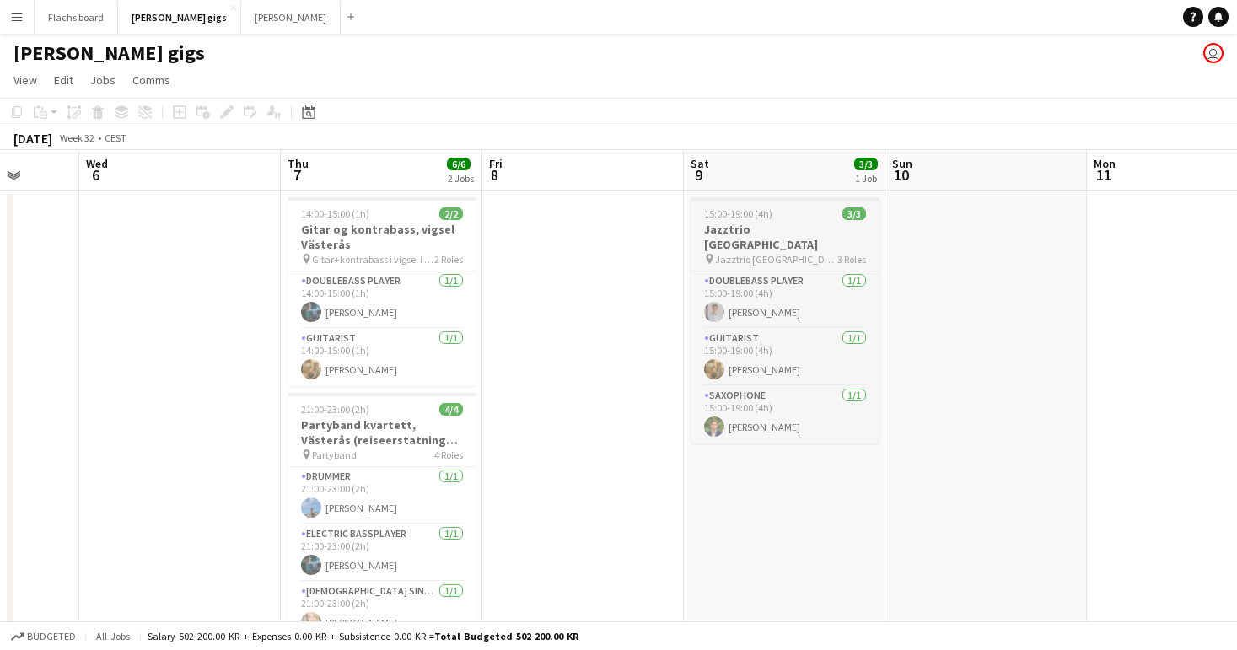
click at [742, 218] on span "15:00-19:00 (4h)" at bounding box center [738, 213] width 68 height 13
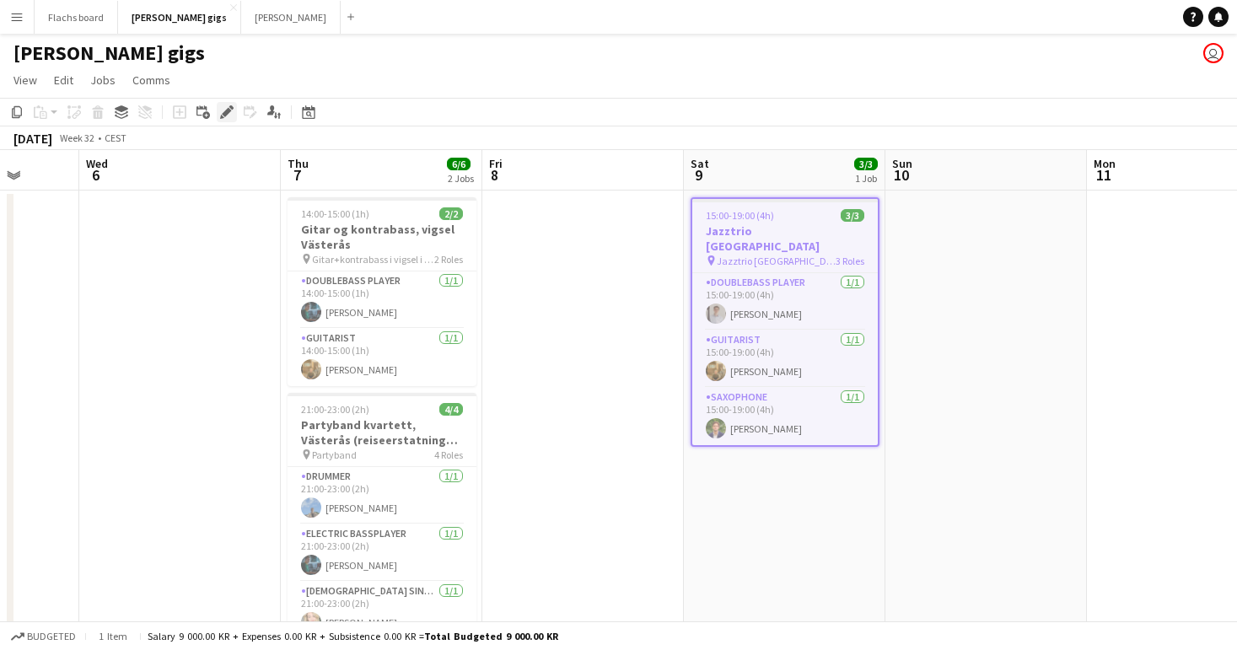
click at [228, 112] on icon at bounding box center [226, 112] width 9 height 9
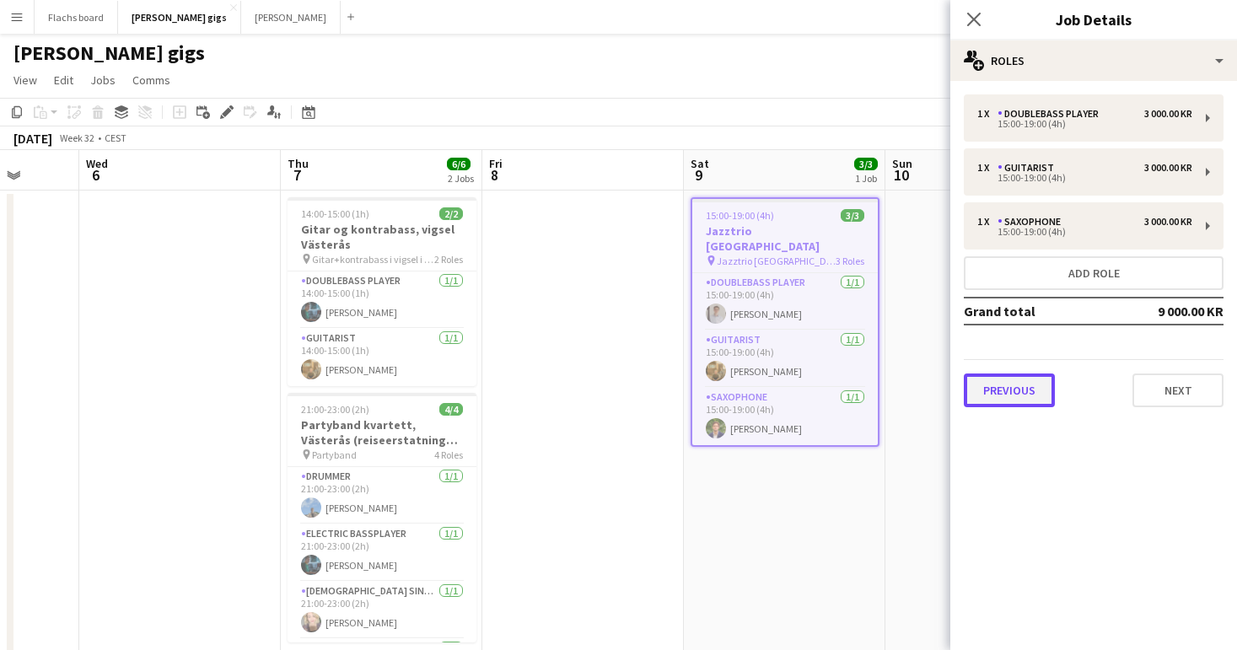
click at [982, 387] on button "Previous" at bounding box center [1009, 391] width 91 height 34
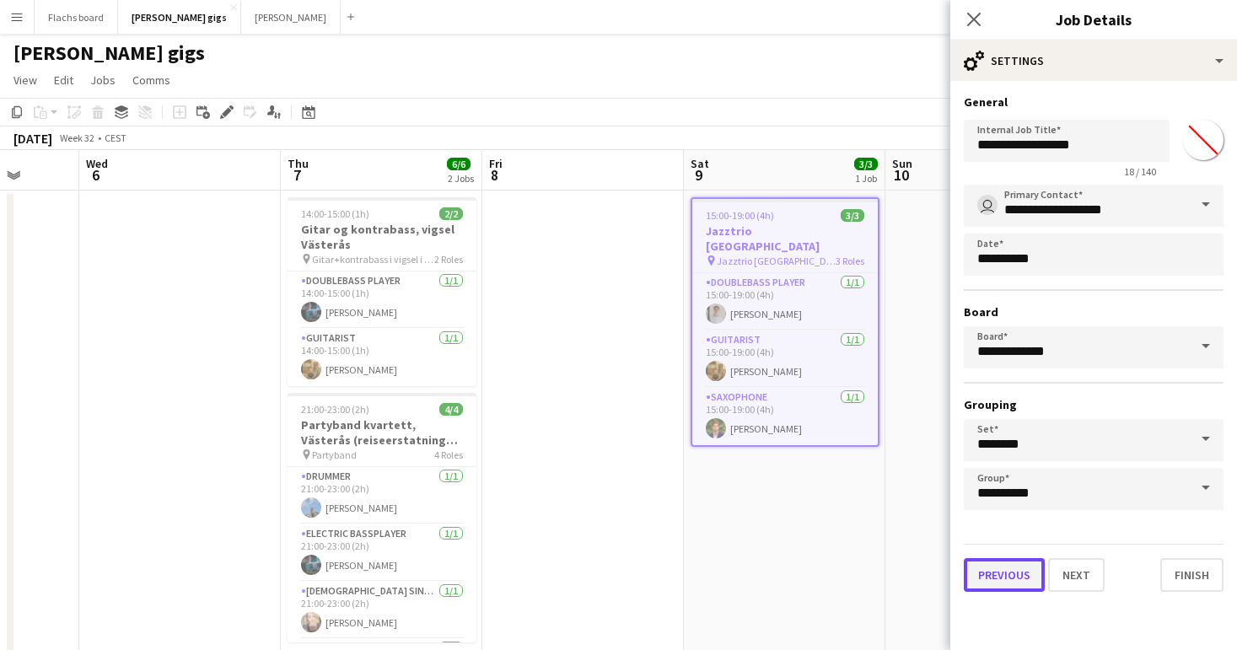
click at [990, 568] on button "Previous" at bounding box center [1004, 575] width 81 height 34
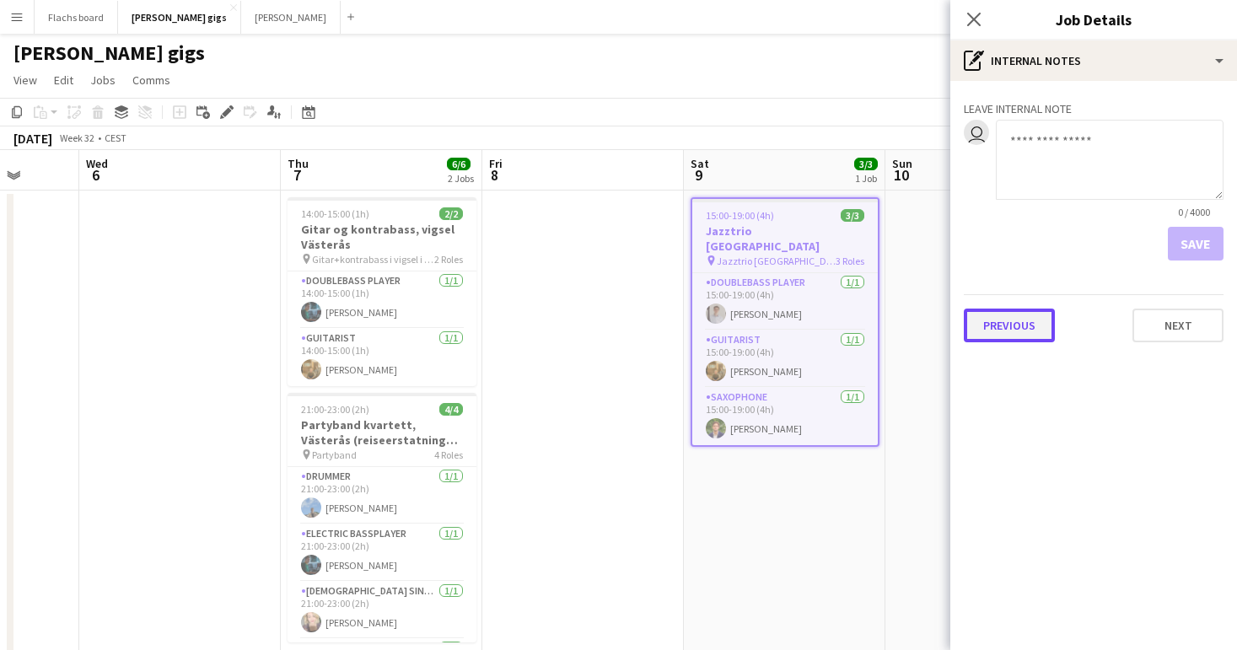
click at [1046, 319] on button "Previous" at bounding box center [1009, 326] width 91 height 34
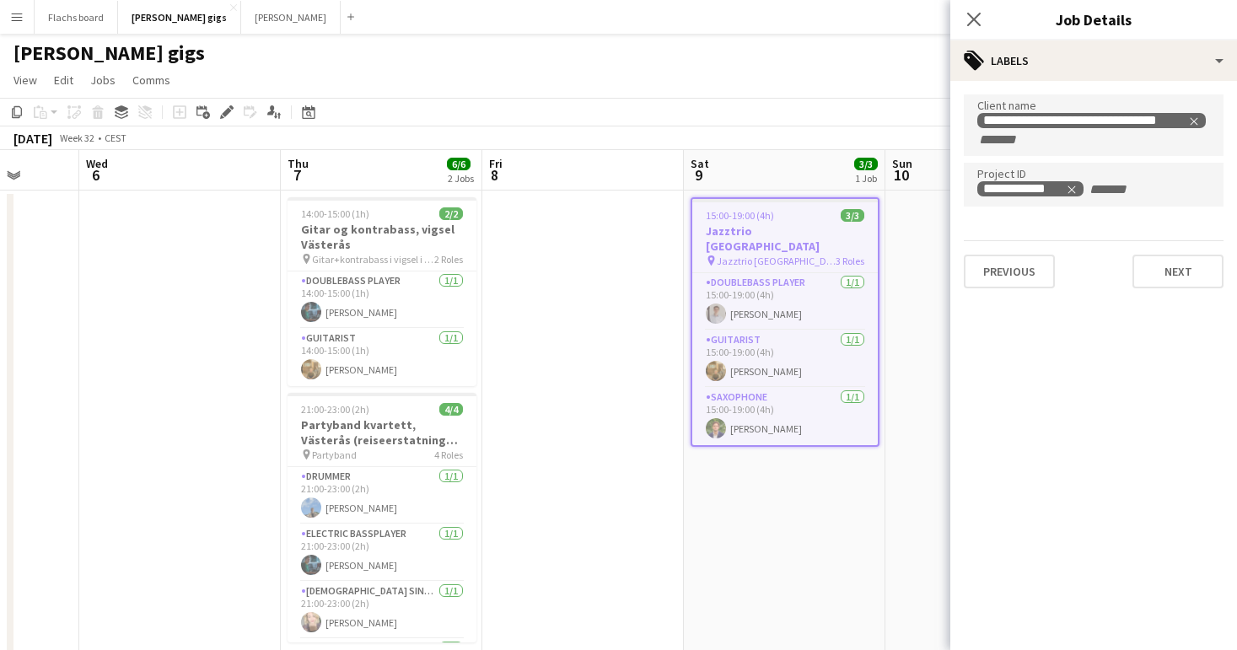
click at [632, 287] on app-date-cell at bounding box center [583, 434] width 202 height 487
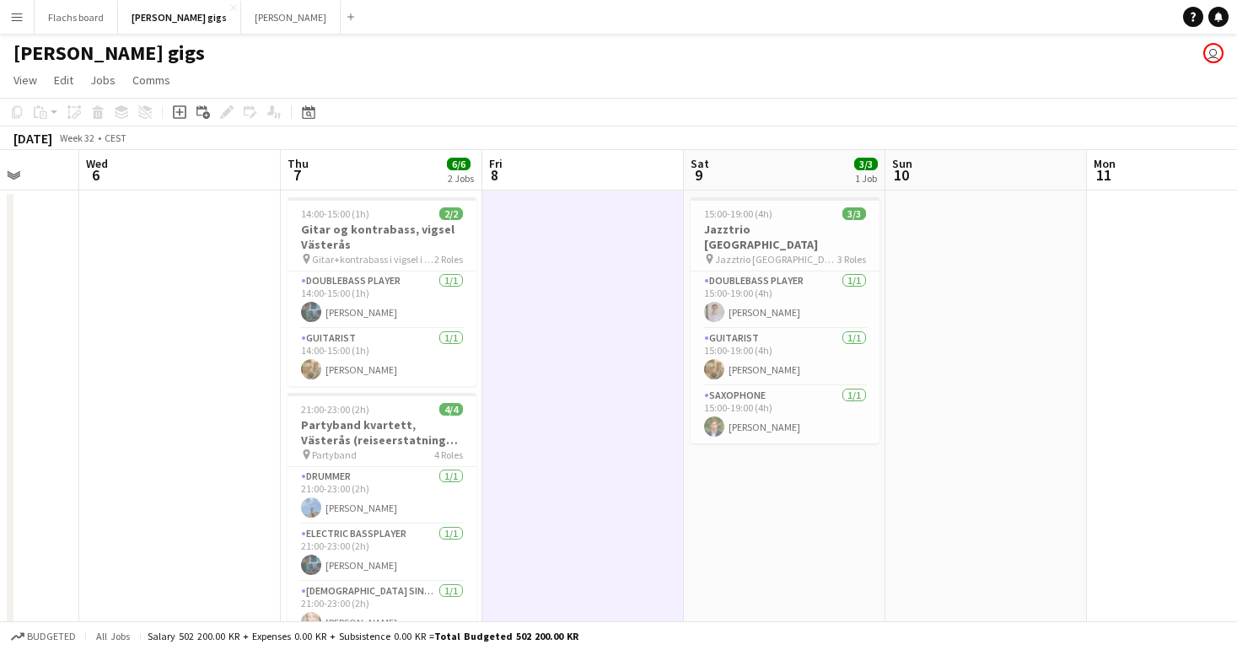
click at [21, 19] on app-icon "Menu" at bounding box center [16, 16] width 13 height 13
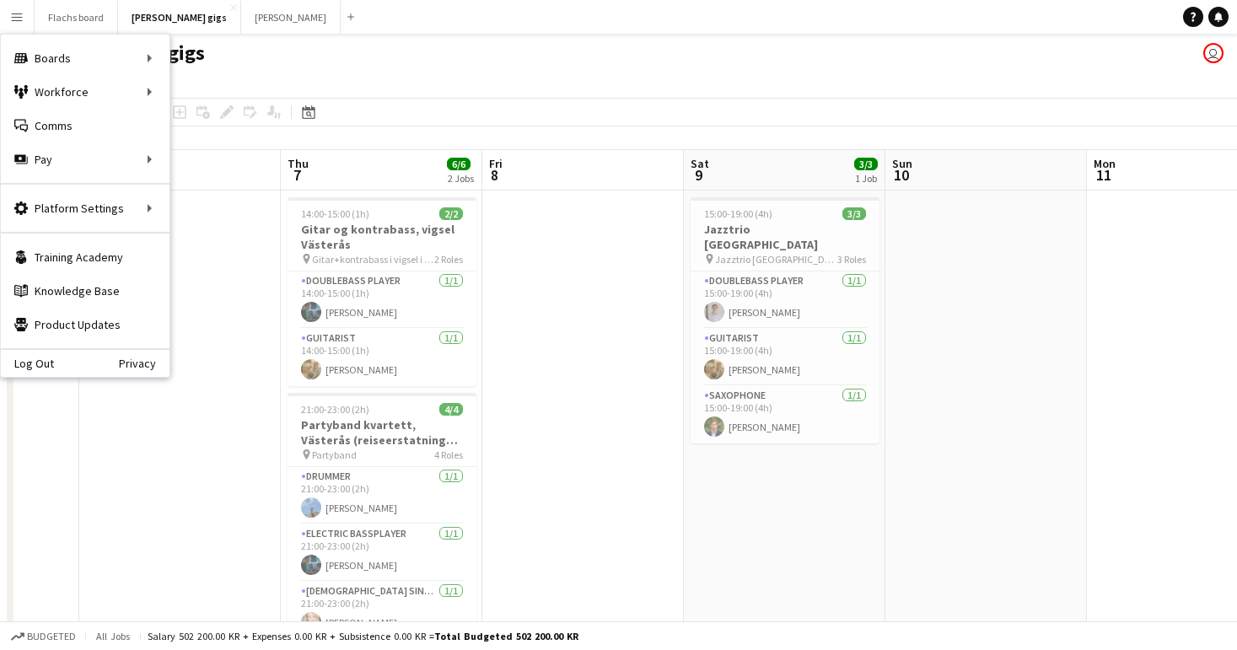
click at [183, 186] on app-board-header-date "Wed 6" at bounding box center [180, 170] width 202 height 40
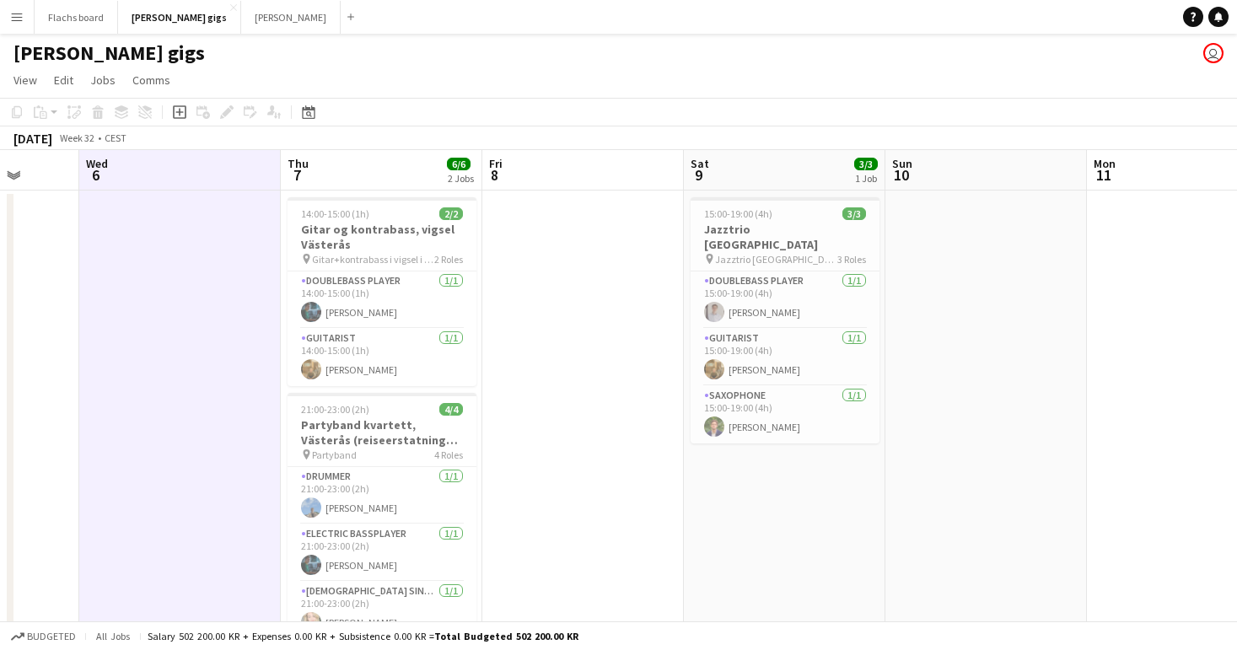
click at [19, 25] on button "Menu" at bounding box center [17, 17] width 34 height 34
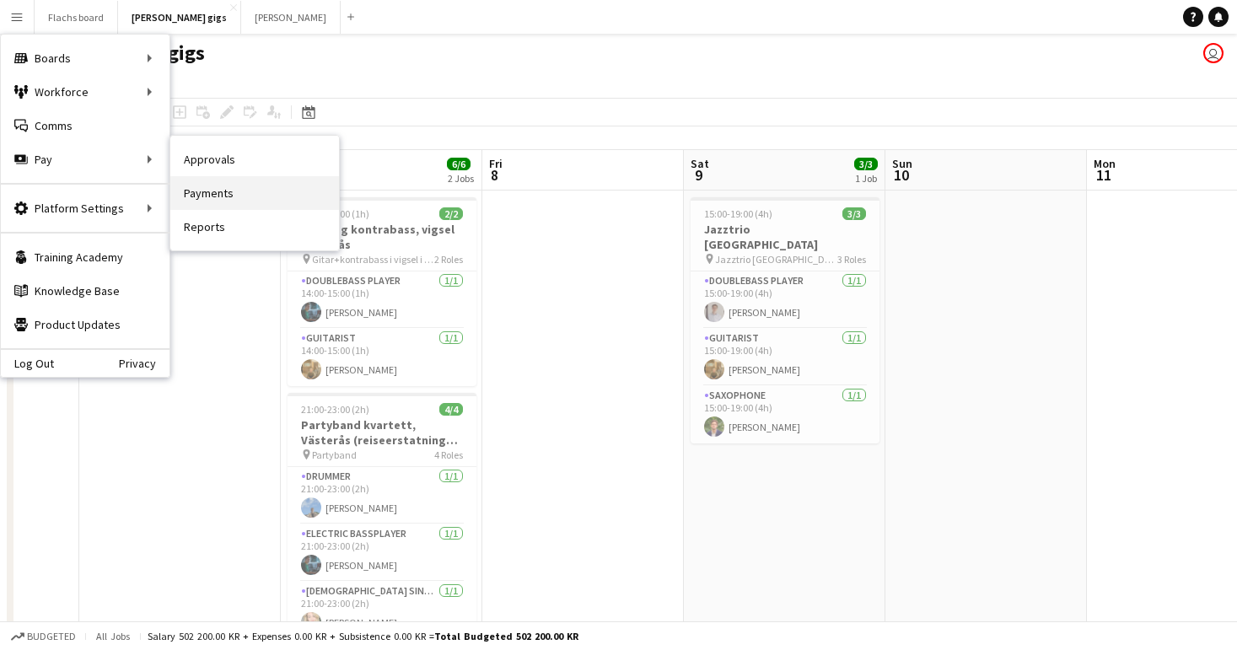
click at [192, 186] on link "Payments" at bounding box center [254, 193] width 169 height 34
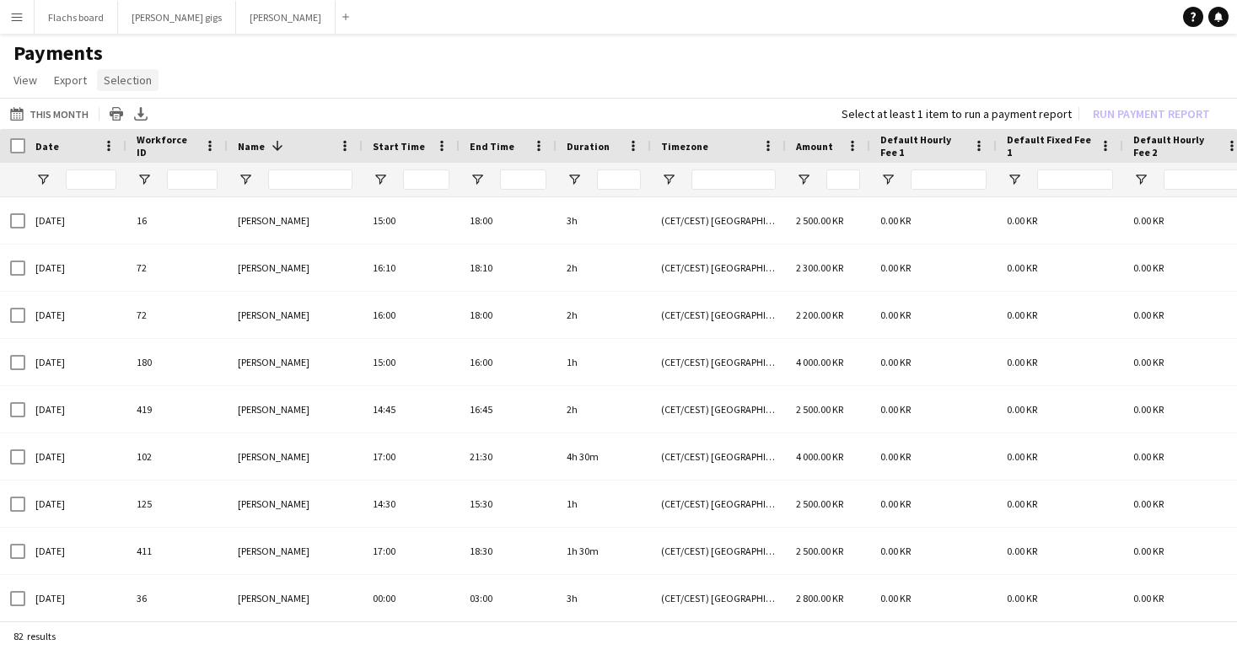
click at [127, 75] on span "Selection" at bounding box center [128, 80] width 48 height 15
click at [278, 87] on app-page-menu "View Customise view Customise filters Reset Filters Reset View Reset All Export…" at bounding box center [618, 82] width 1237 height 32
click at [27, 81] on span "View" at bounding box center [25, 80] width 24 height 15
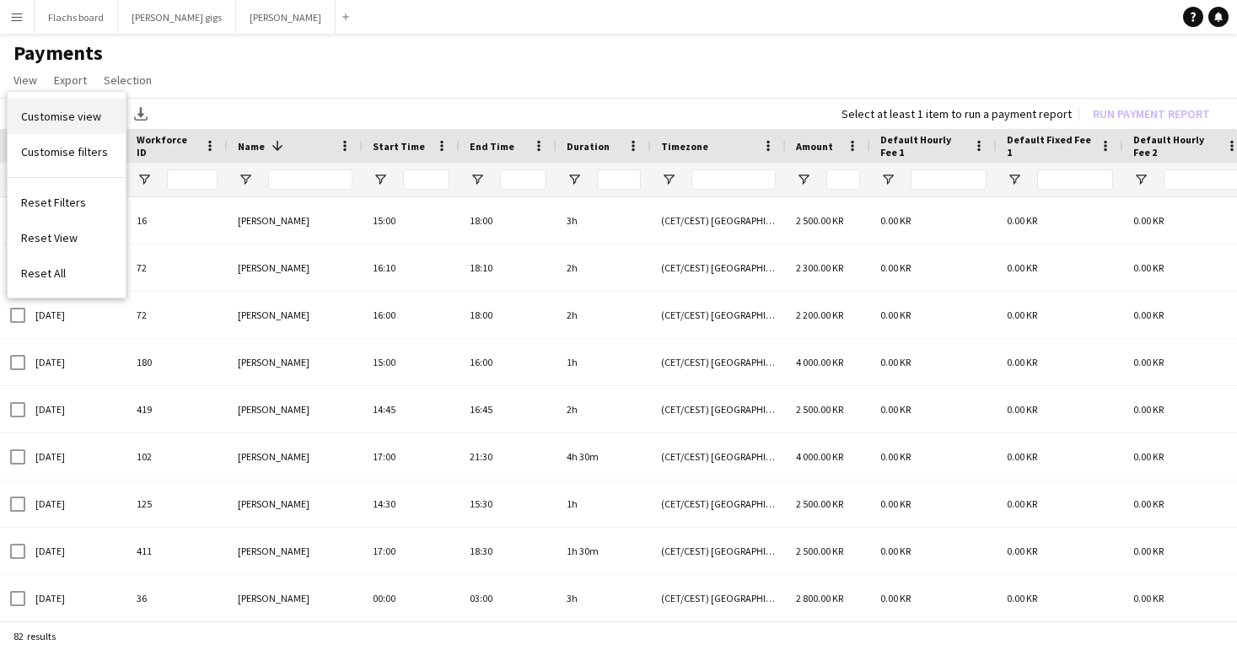
click at [51, 117] on span "Customise view" at bounding box center [61, 116] width 80 height 15
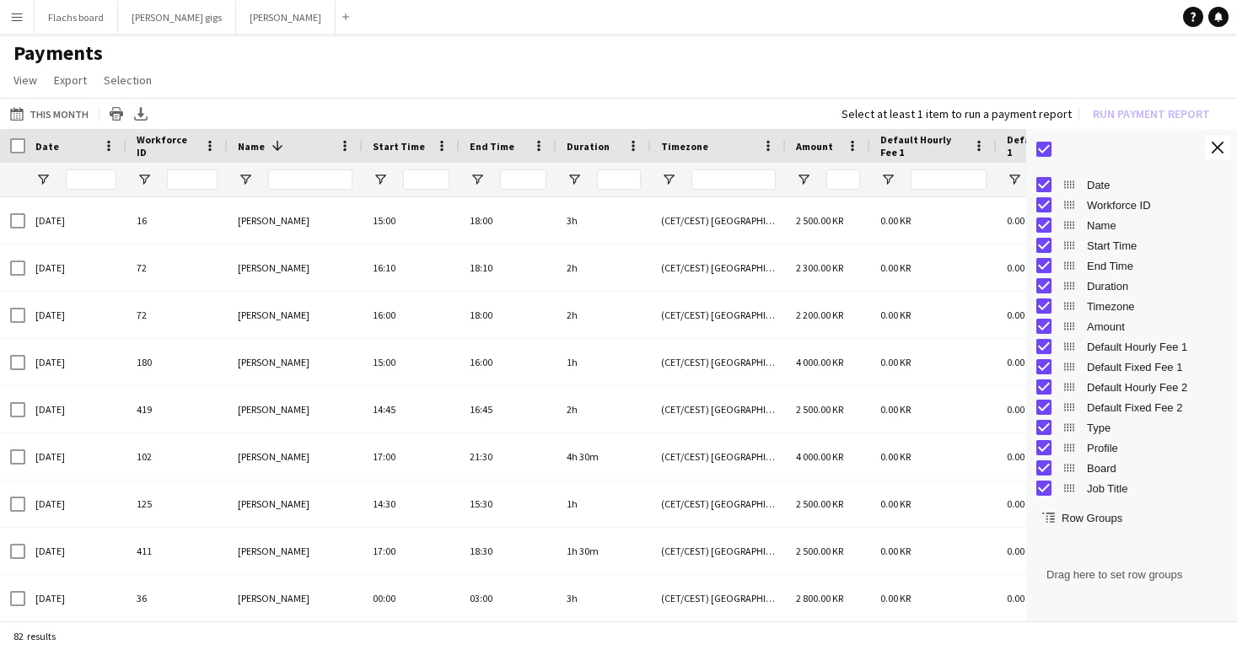
click at [590, 73] on app-page-menu "View Customise view Customise filters Reset Filters Reset View Reset All Export…" at bounding box center [618, 82] width 1237 height 32
click at [1223, 146] on app-icon "Close tool panel" at bounding box center [1218, 148] width 12 height 12
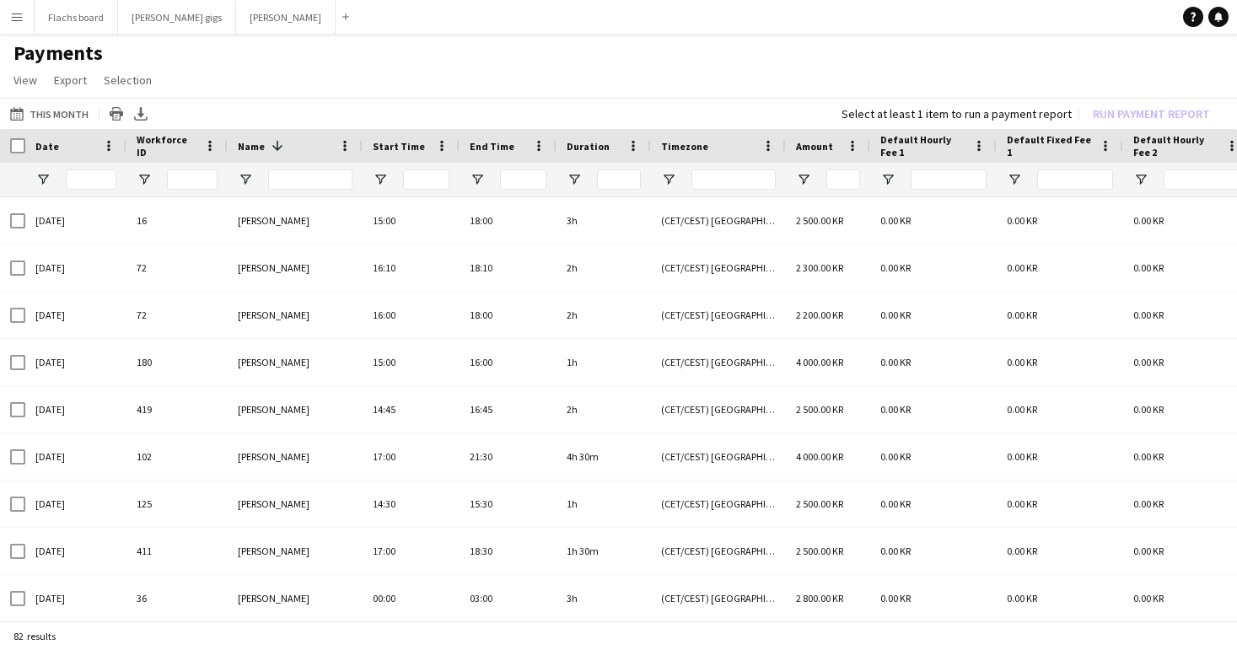
click at [553, 111] on div "This Month This Month Today This Week This Month Yesterday Last Week Last Month…" at bounding box center [618, 113] width 1237 height 31
click at [18, 21] on app-icon "Menu" at bounding box center [16, 16] width 13 height 13
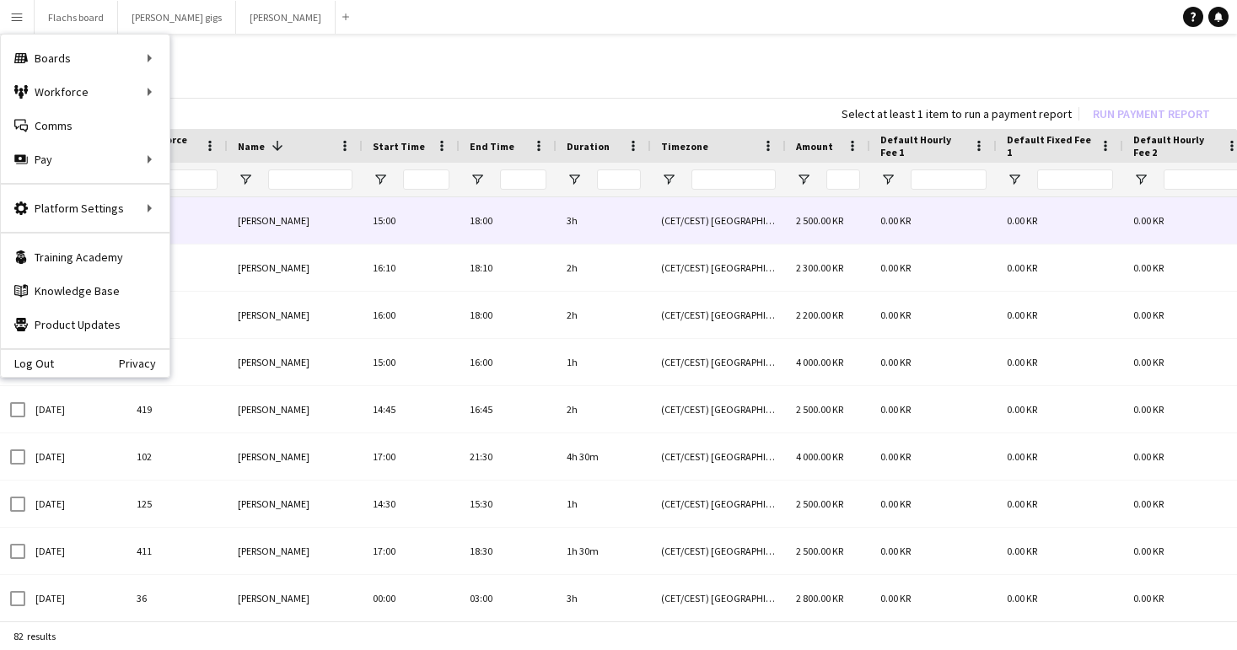
click at [547, 206] on div "18:00" at bounding box center [508, 220] width 97 height 46
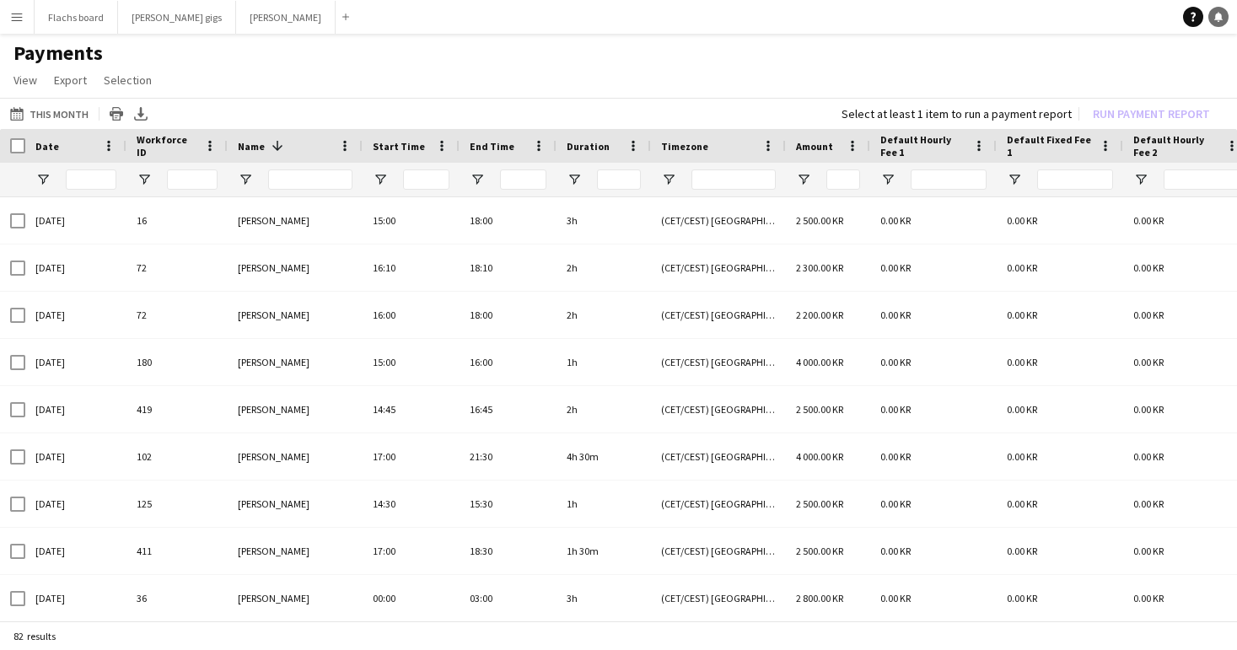
click at [1216, 14] on icon at bounding box center [1218, 16] width 8 height 8
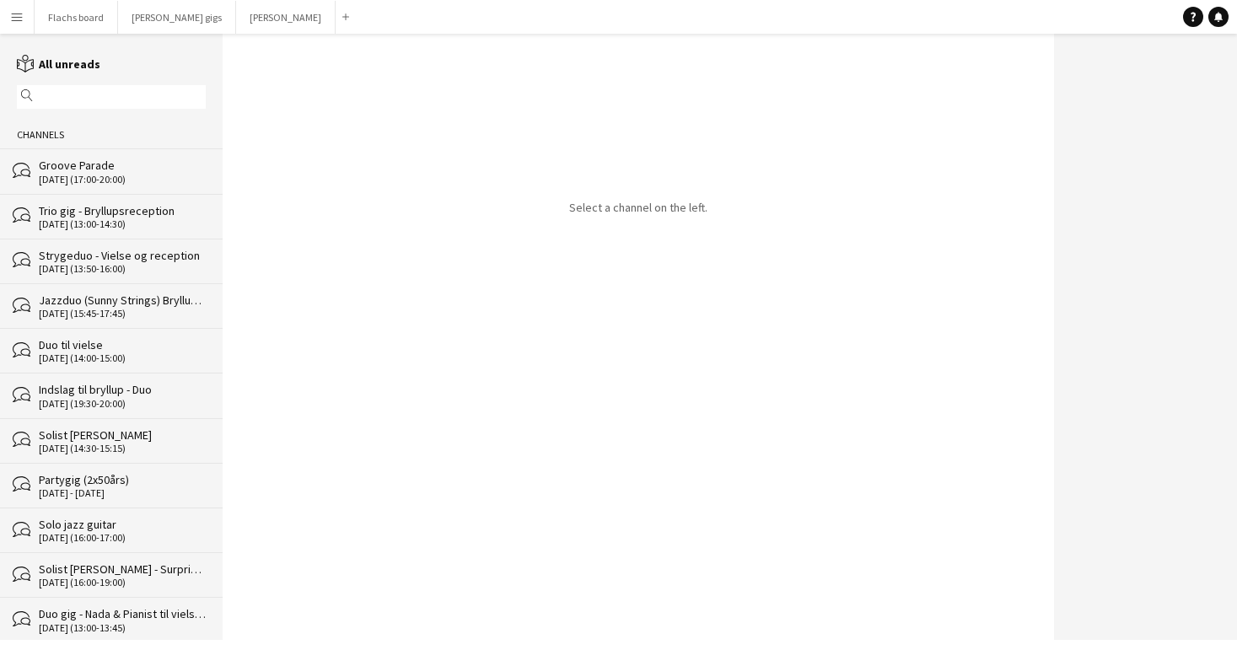
click at [22, 10] on app-icon "Menu" at bounding box center [16, 16] width 13 height 13
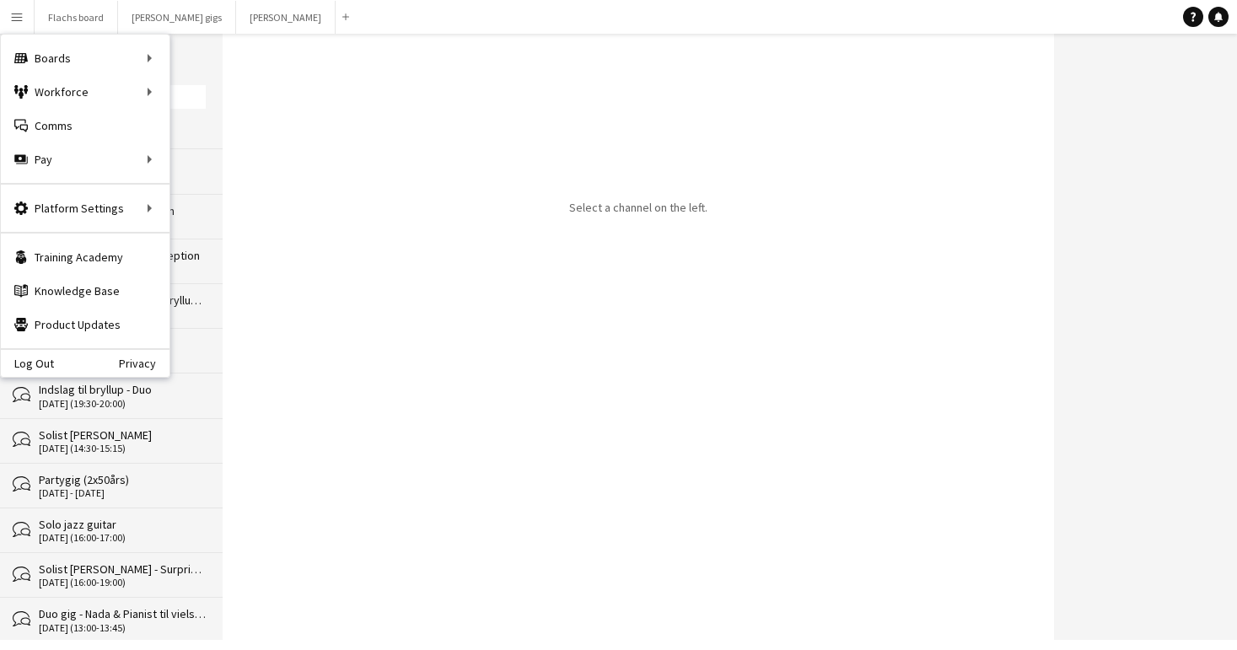
click at [22, 10] on app-icon "Menu" at bounding box center [16, 16] width 13 height 13
click at [1213, 13] on icon "Notifications" at bounding box center [1218, 17] width 10 height 10
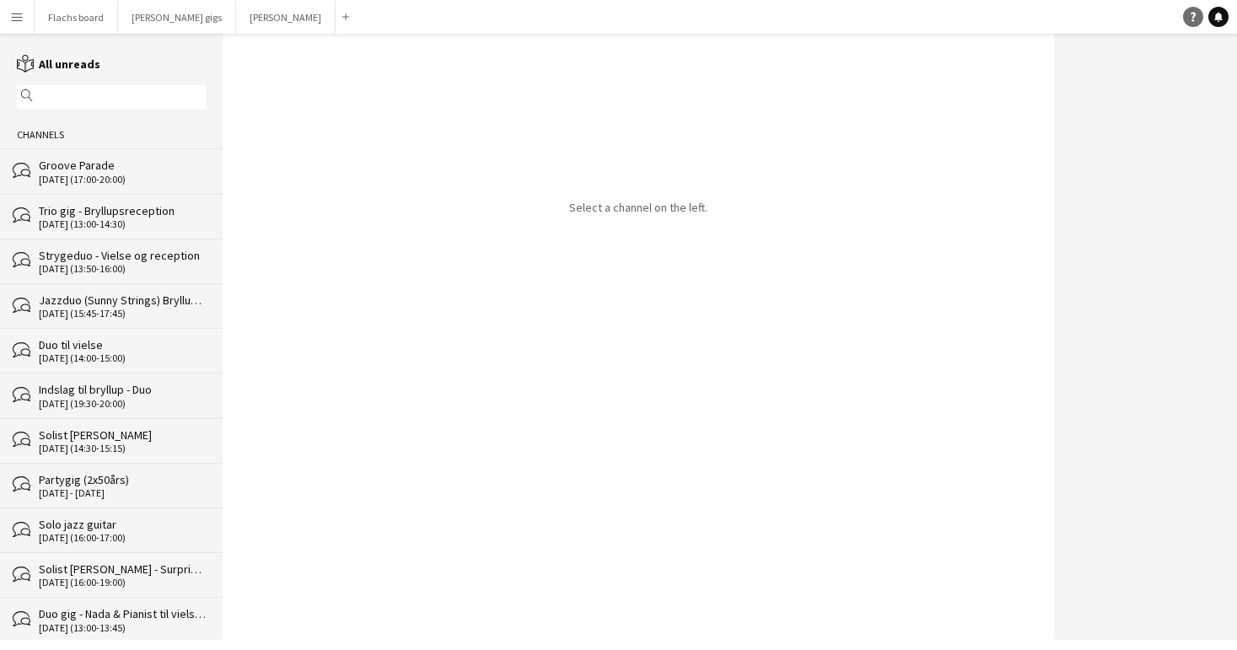
click at [1201, 19] on link "Help" at bounding box center [1193, 17] width 20 height 20
click at [1230, 22] on div "Help Notifications" at bounding box center [1210, 17] width 54 height 20
click at [1218, 17] on icon at bounding box center [1218, 16] width 8 height 8
click at [15, 21] on app-icon "Menu" at bounding box center [16, 16] width 13 height 13
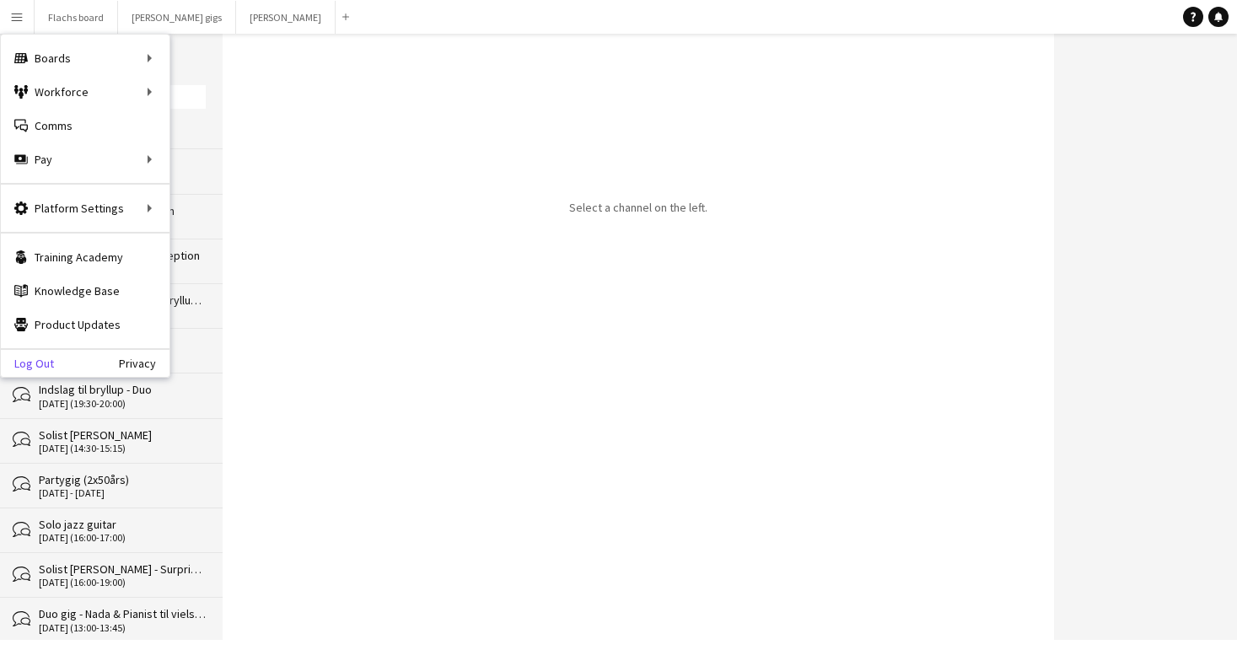
click at [38, 361] on link "Log Out" at bounding box center [27, 363] width 53 height 13
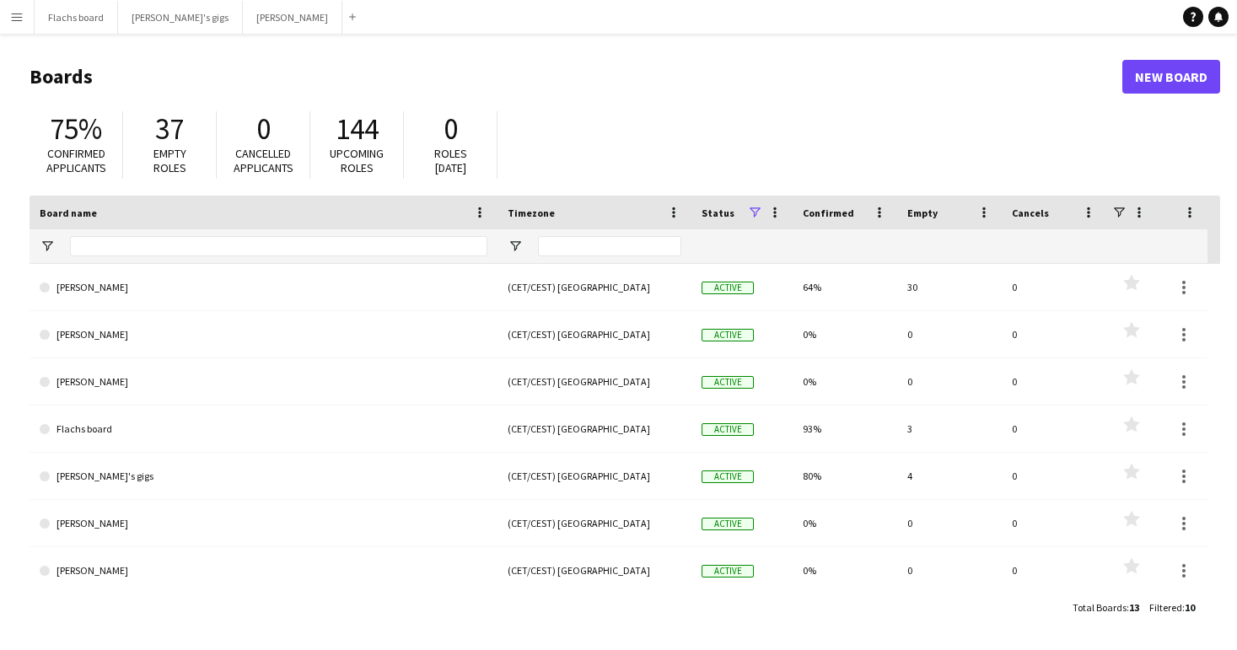
click at [645, 51] on header "Boards New Board" at bounding box center [625, 77] width 1191 height 52
click at [196, 62] on header "Boards New Board" at bounding box center [625, 77] width 1191 height 52
click at [243, 24] on button "Asger Gigs Close" at bounding box center [293, 17] width 100 height 33
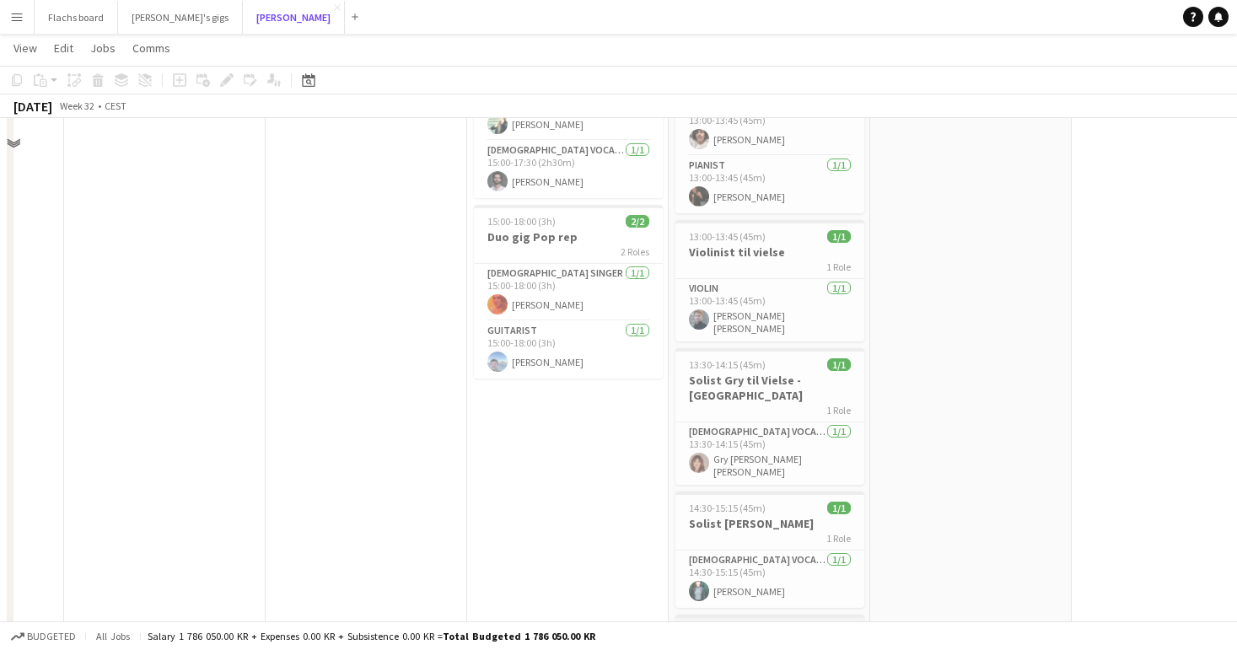
scroll to position [42, 0]
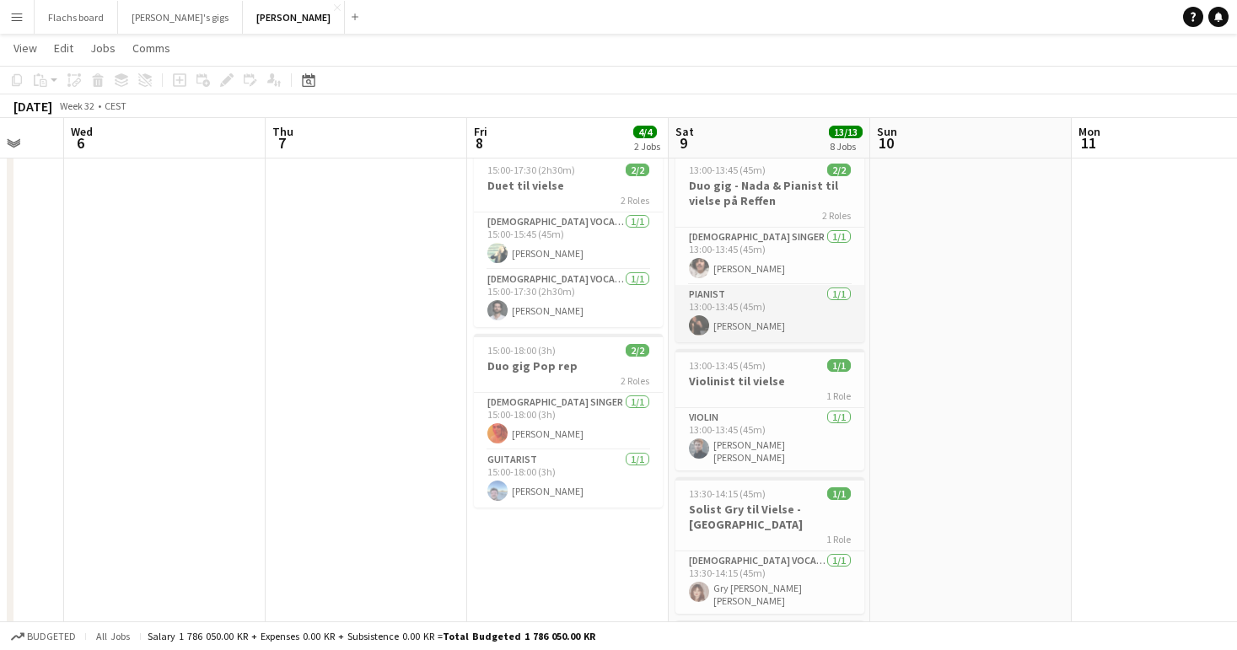
click at [764, 329] on app-card-role "Pianist 1/1 13:00-13:45 (45m) Marie Häggberg" at bounding box center [769, 313] width 189 height 57
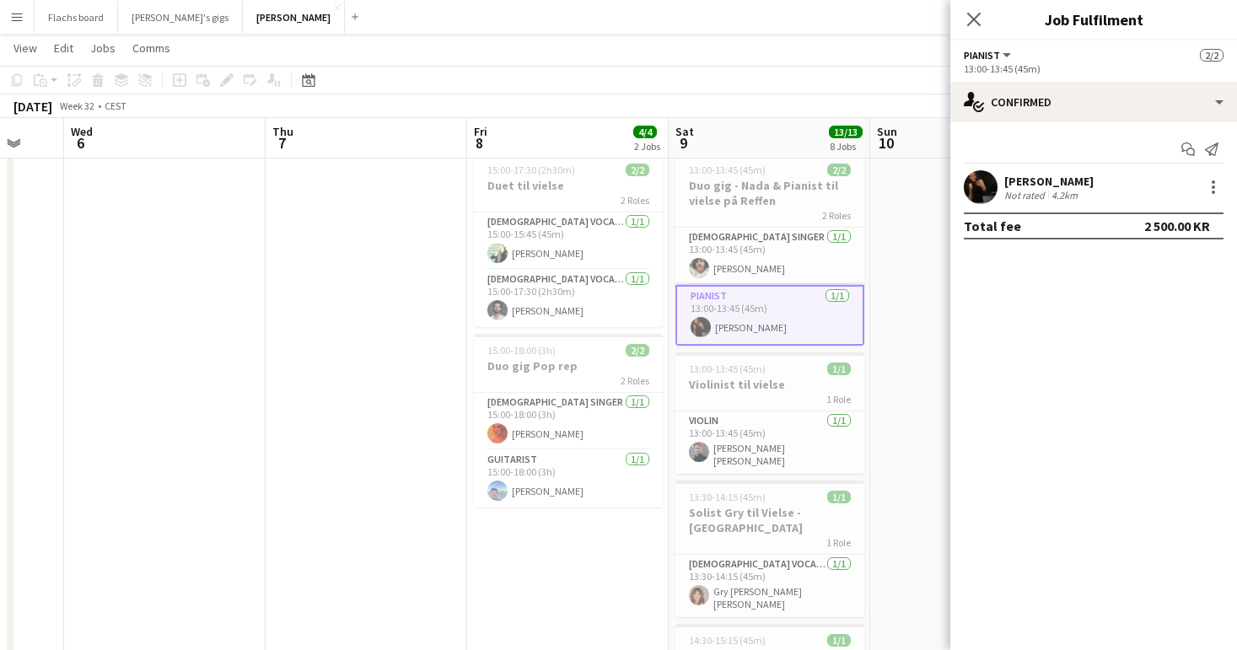
click at [1023, 178] on div "Marie Häggberg" at bounding box center [1048, 181] width 89 height 15
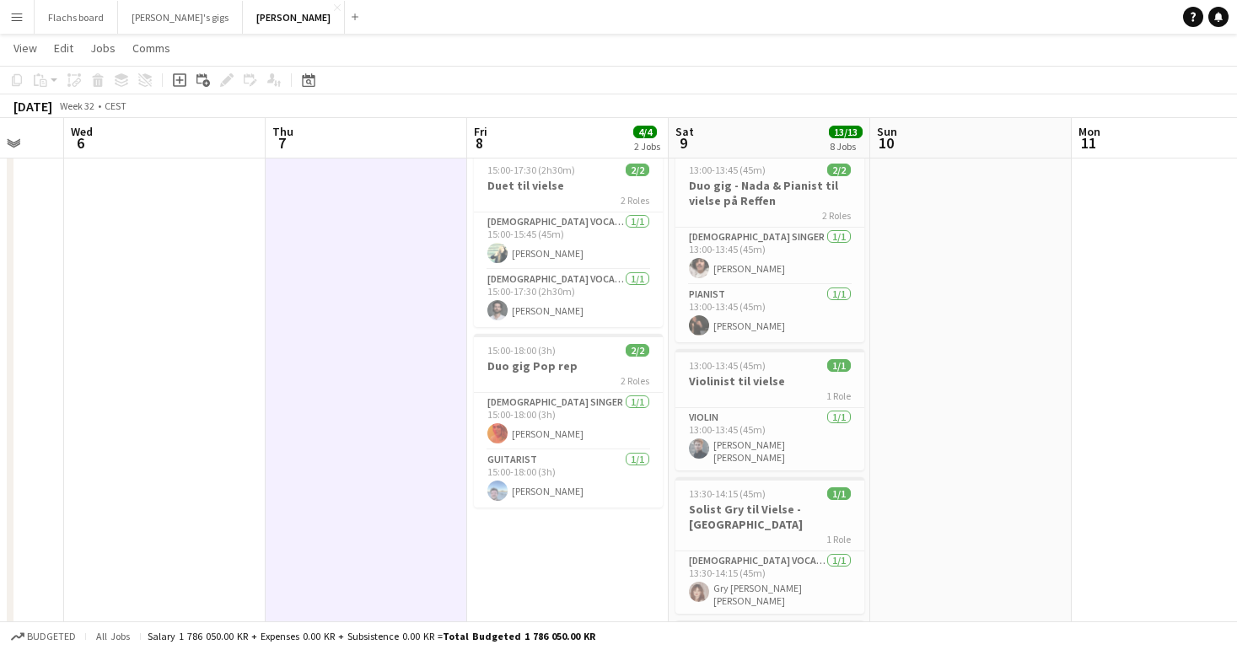
click at [24, 20] on button "Menu" at bounding box center [17, 17] width 34 height 34
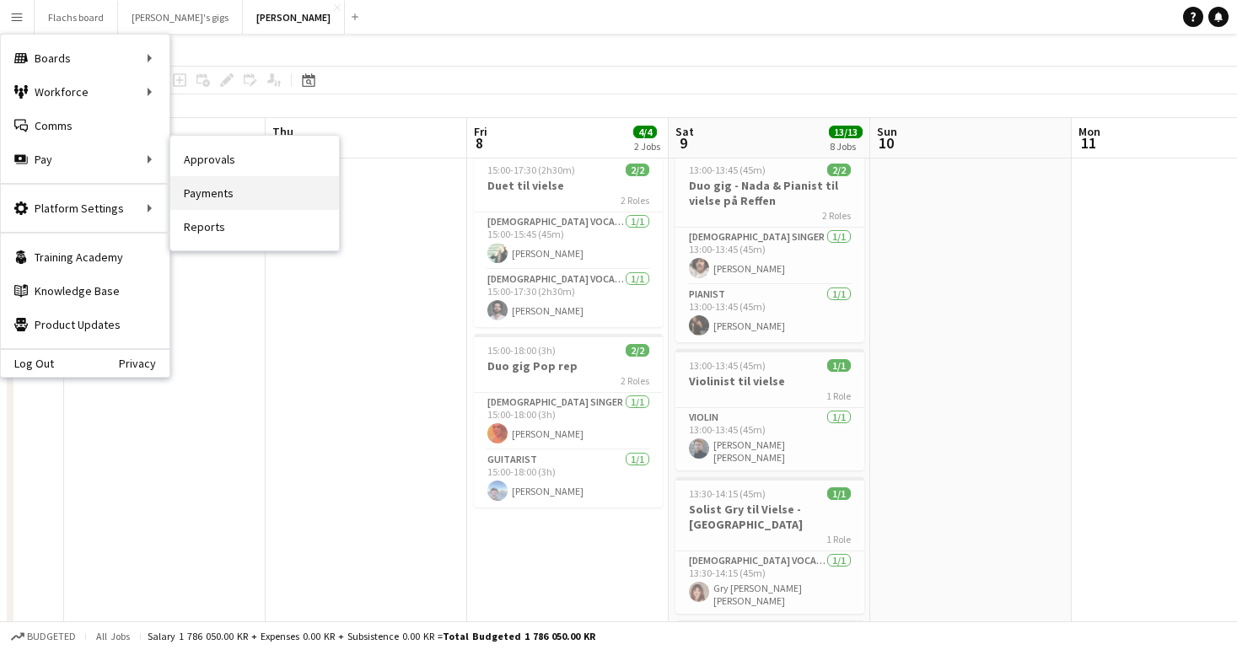
click at [241, 185] on link "Payments" at bounding box center [254, 193] width 169 height 34
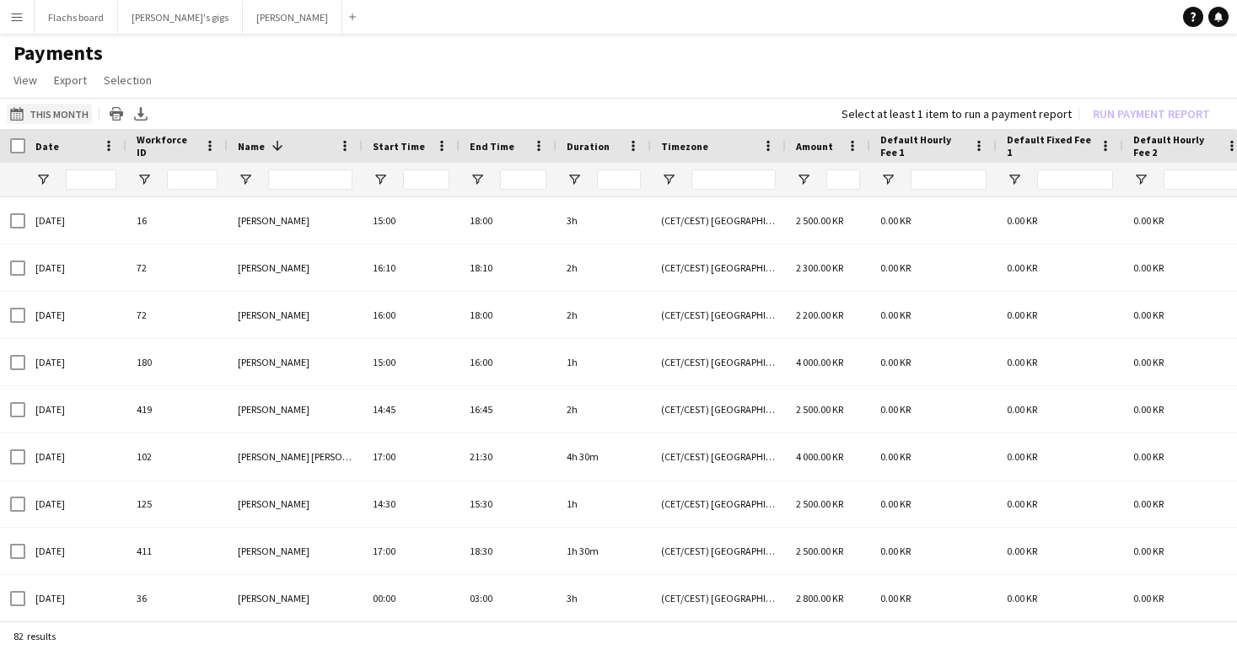
click at [31, 110] on button "This Month This Month" at bounding box center [49, 114] width 85 height 20
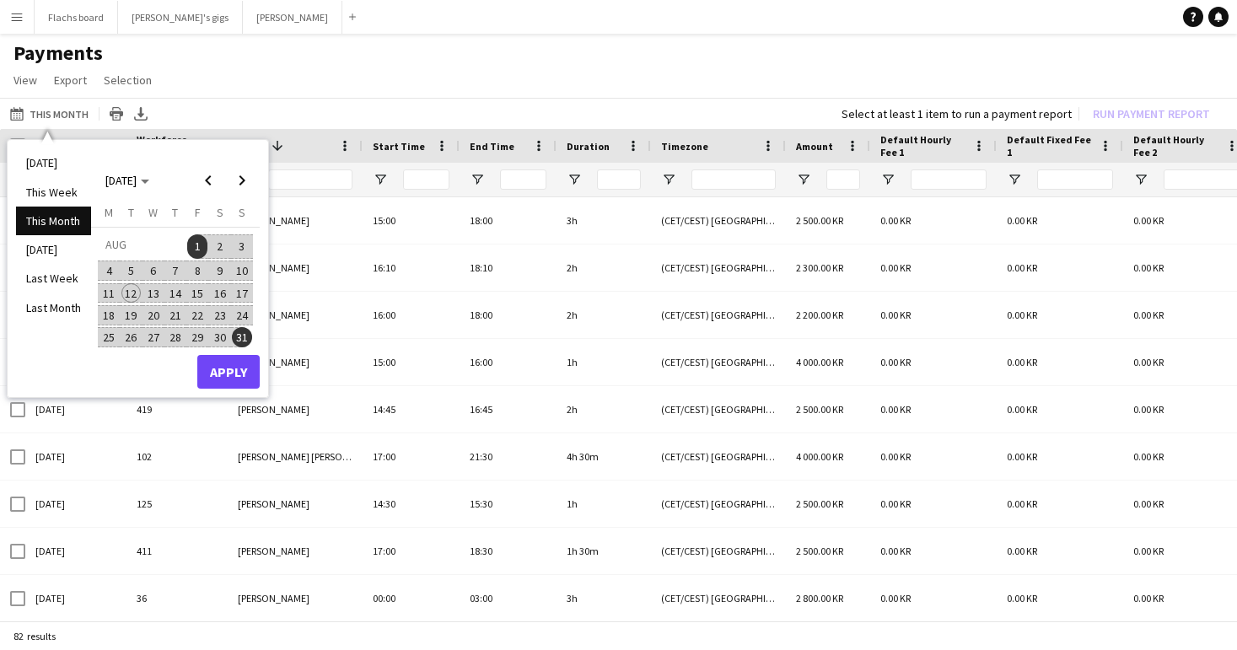
click at [197, 249] on span "1" at bounding box center [197, 246] width 20 height 24
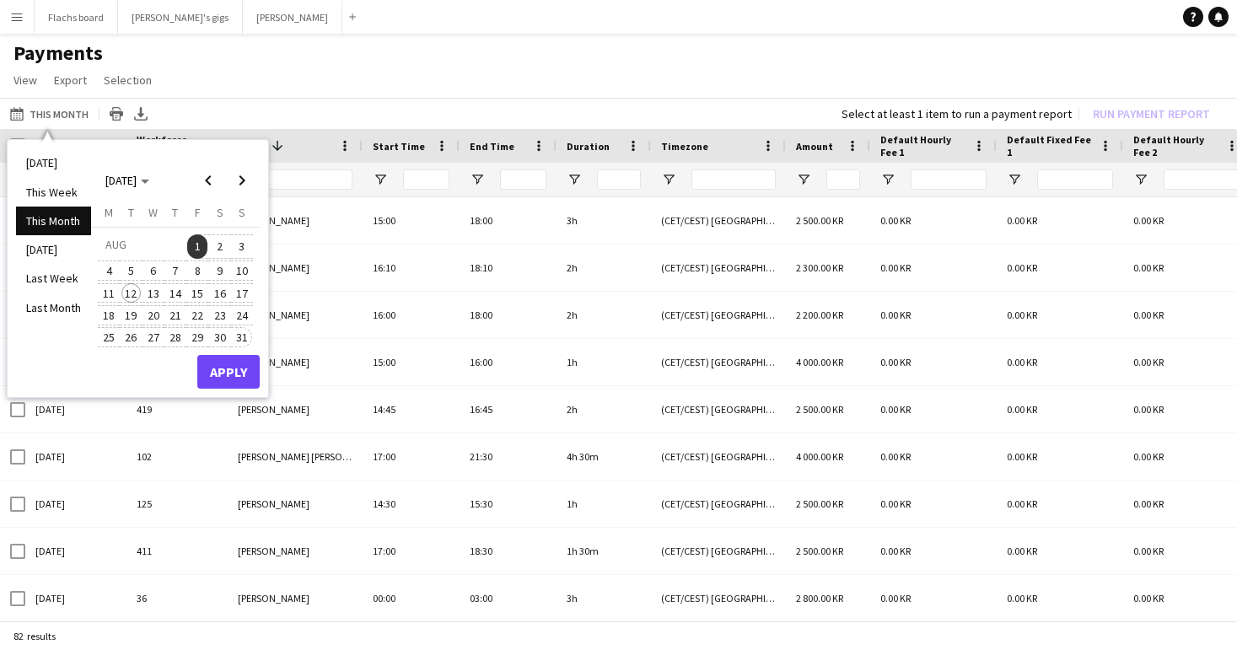
click at [239, 339] on span "31" at bounding box center [242, 337] width 20 height 20
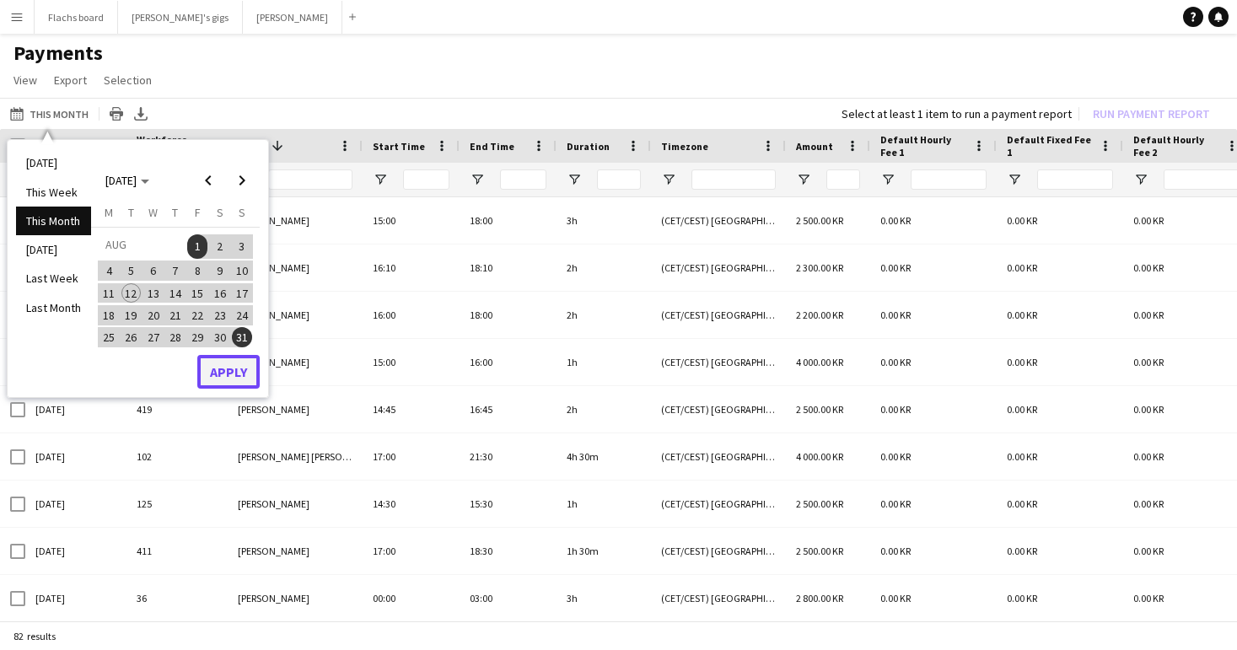
click at [217, 366] on button "Apply" at bounding box center [228, 372] width 62 height 34
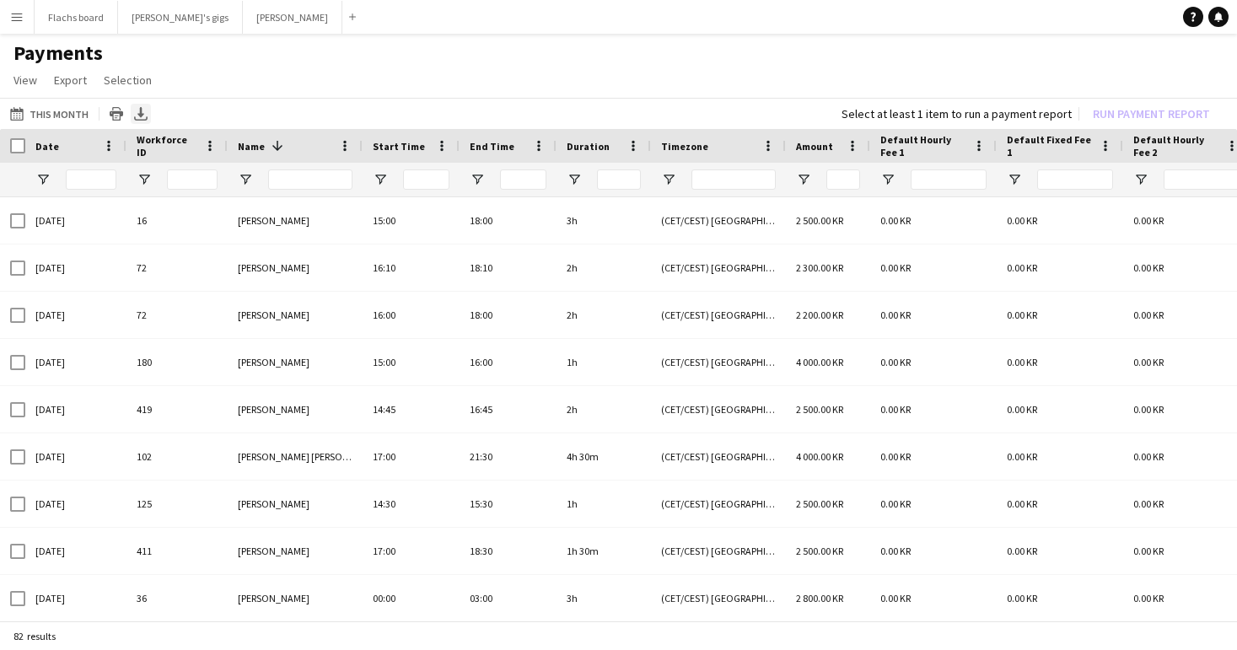
click at [137, 115] on icon at bounding box center [140, 112] width 7 height 10
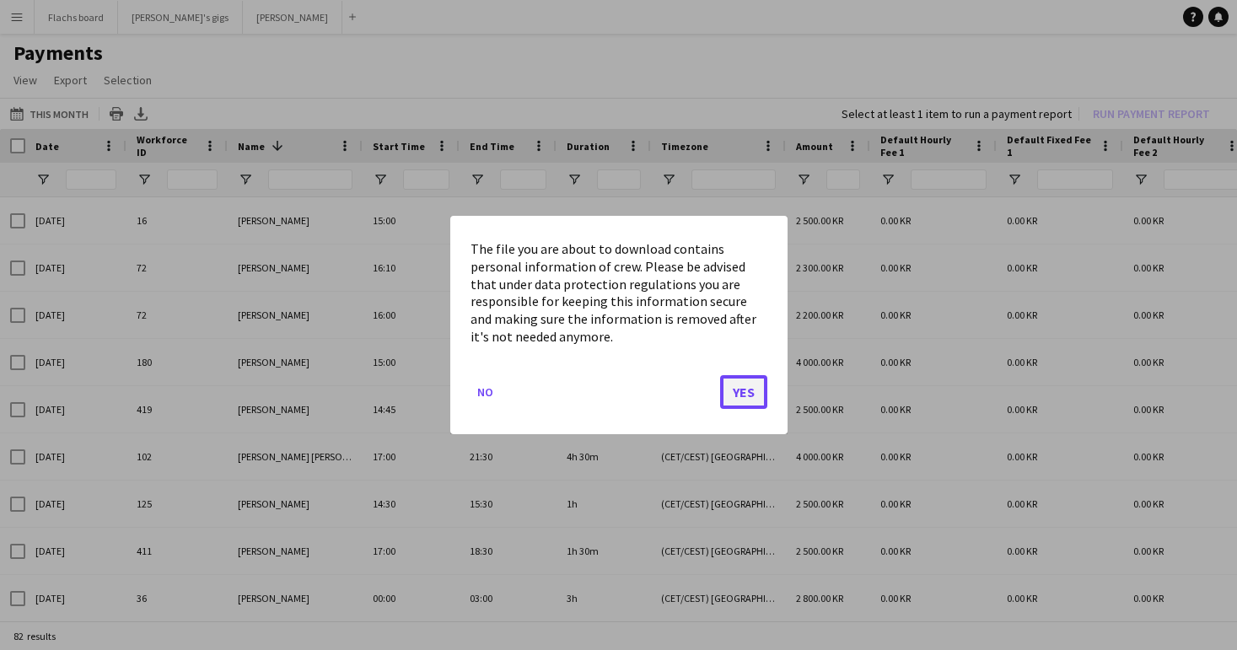
click at [750, 390] on button "Yes" at bounding box center [743, 392] width 47 height 34
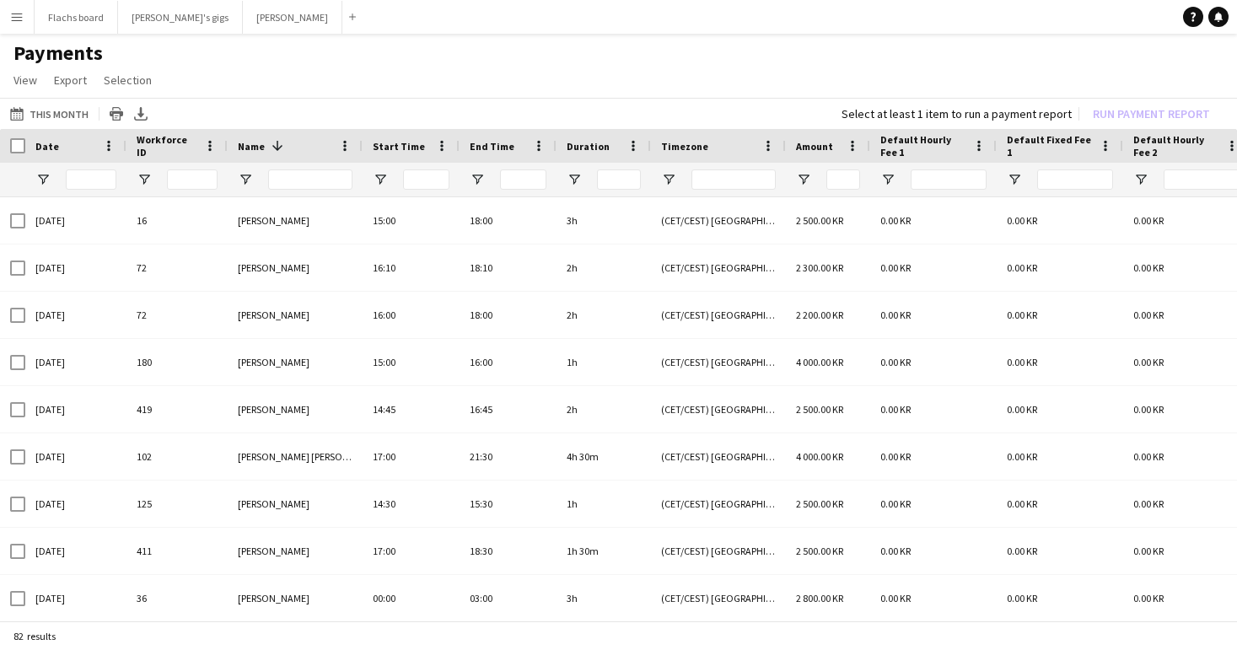
click at [622, 69] on app-page-menu "View Customise view Customise filters Reset Filters Reset View Reset All Export…" at bounding box center [618, 82] width 1237 height 32
click at [243, 30] on button "Asger Gigs Close" at bounding box center [293, 17] width 100 height 33
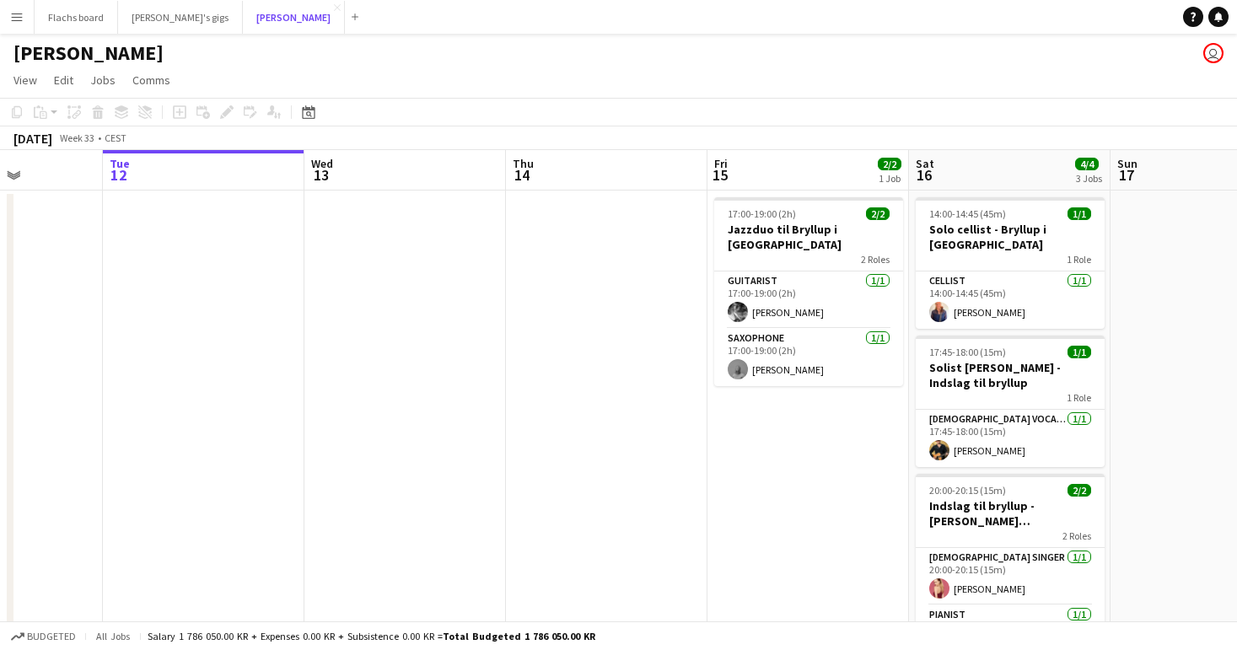
scroll to position [0, 509]
